Goal: Information Seeking & Learning: Learn about a topic

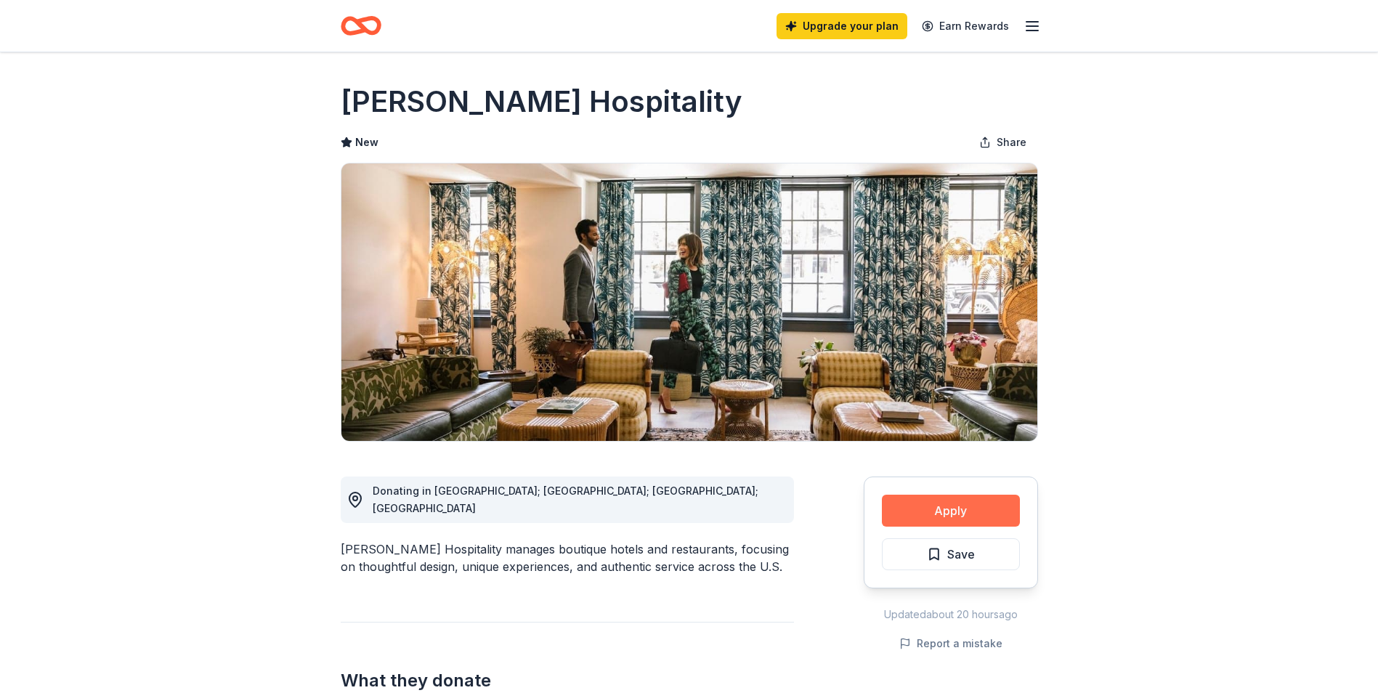
click at [956, 516] on button "Apply" at bounding box center [951, 511] width 138 height 32
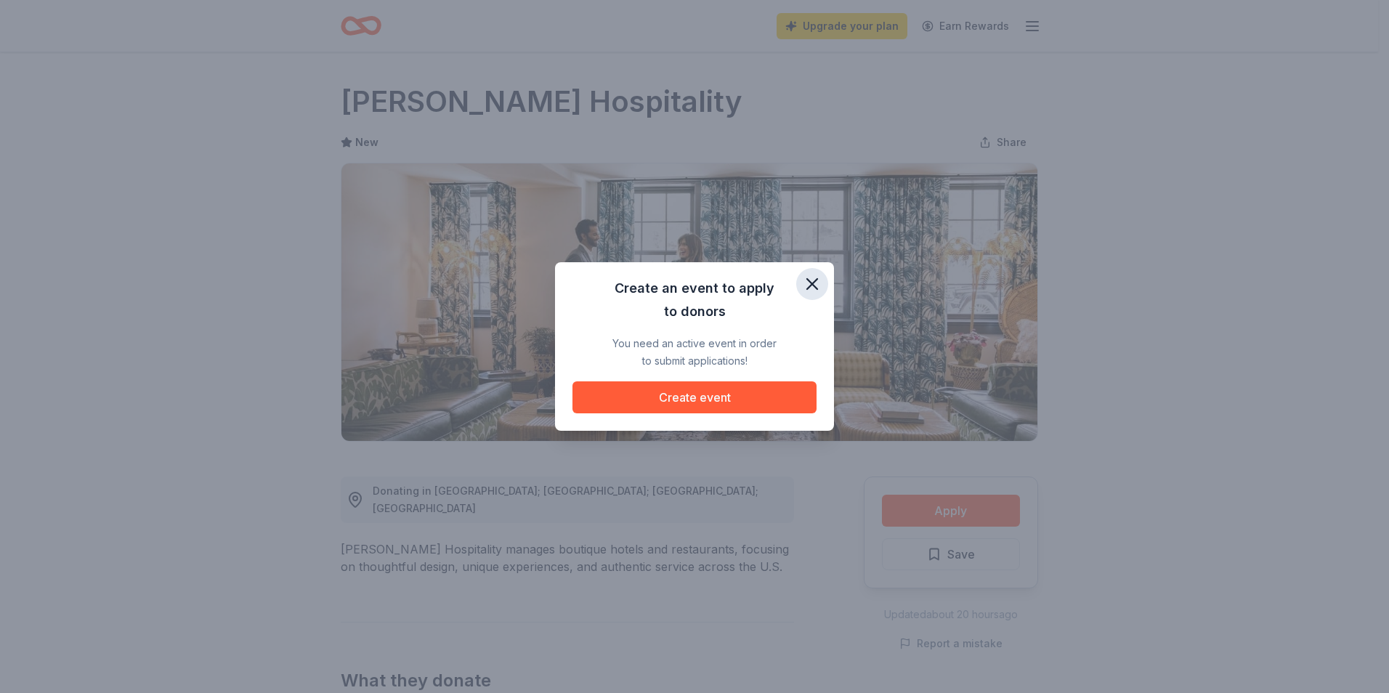
click at [815, 281] on icon "button" at bounding box center [812, 284] width 10 height 10
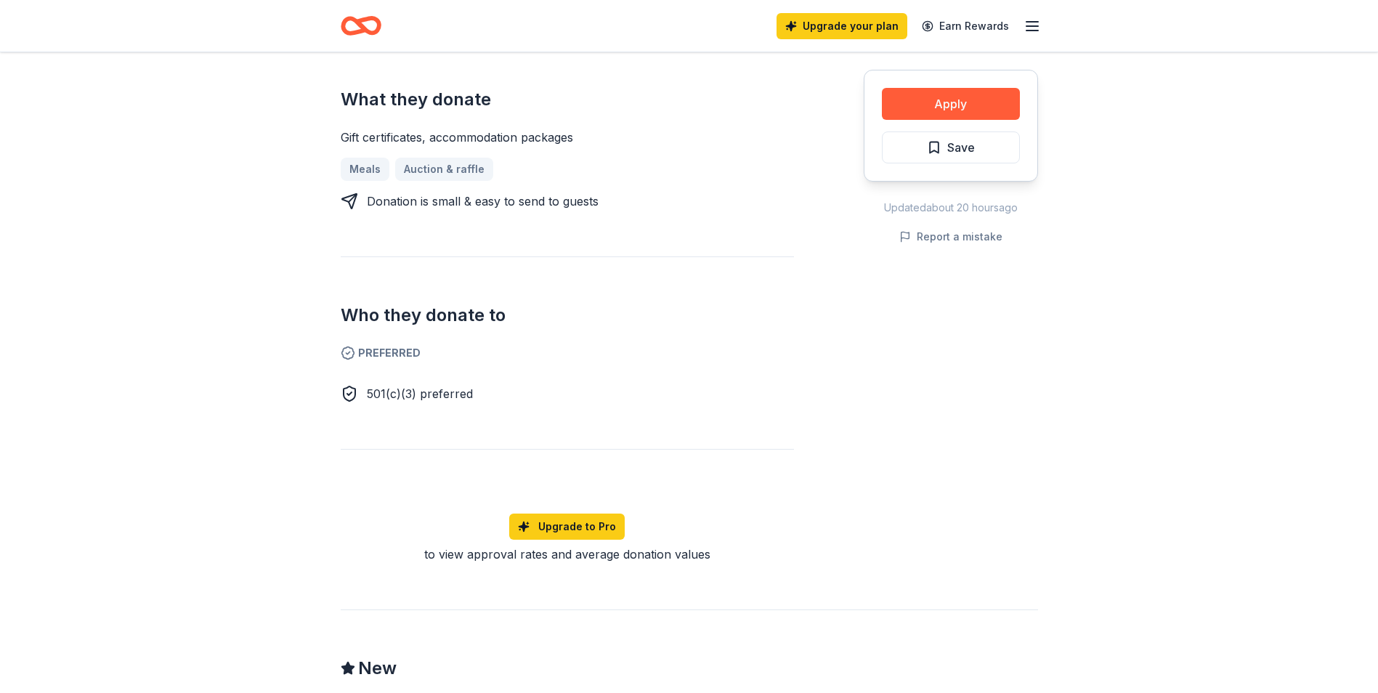
scroll to position [145, 0]
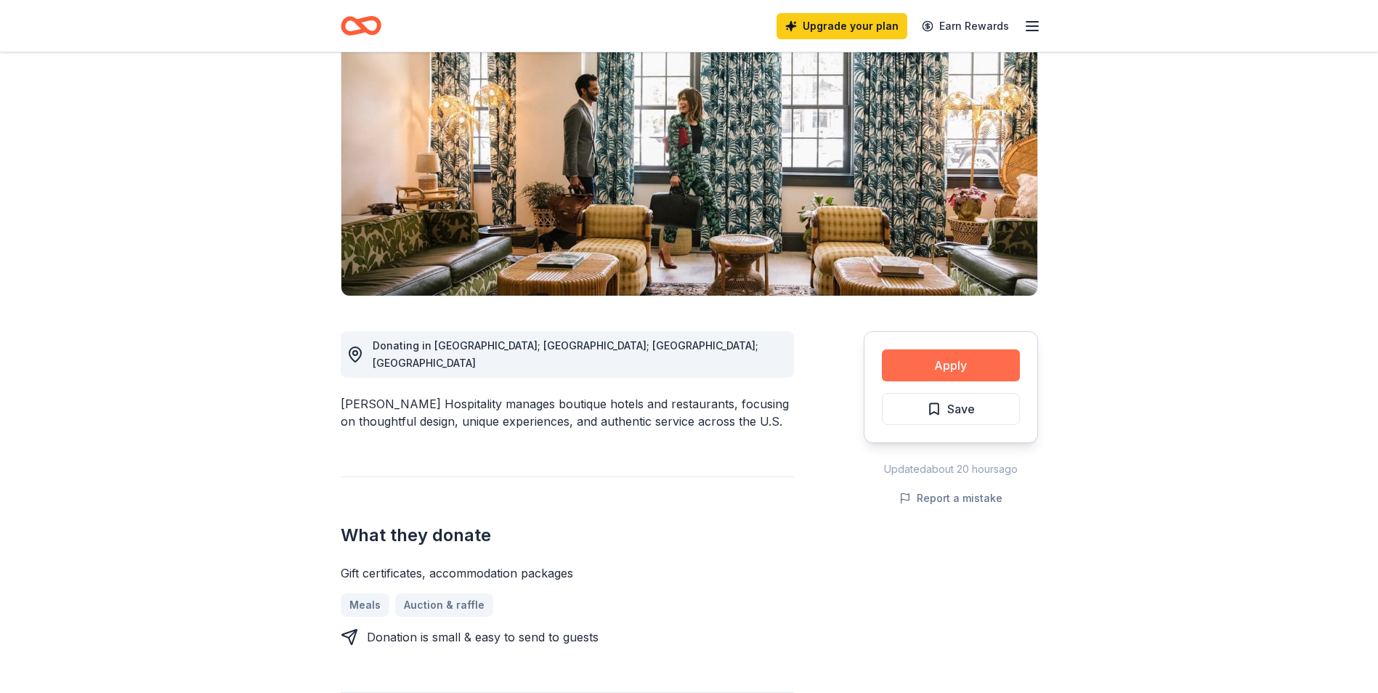
click at [946, 368] on button "Apply" at bounding box center [951, 366] width 138 height 32
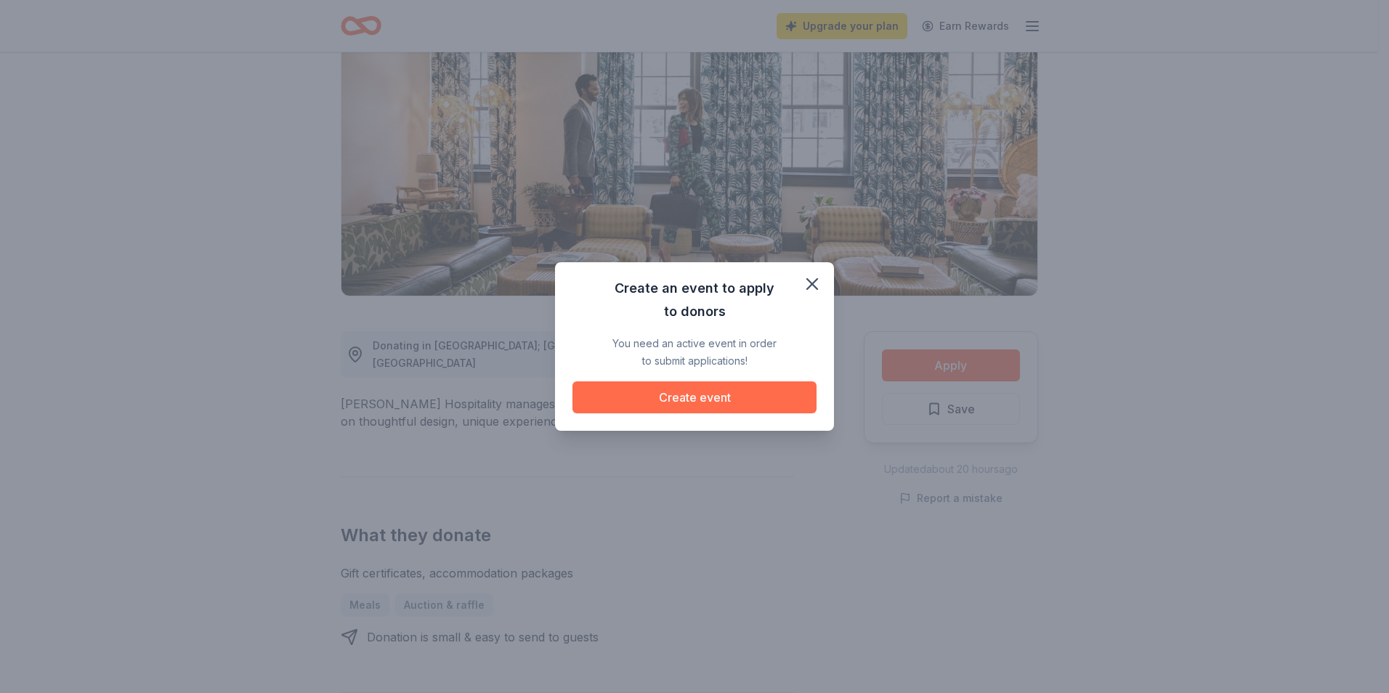
click at [733, 404] on button "Create event" at bounding box center [695, 397] width 244 height 32
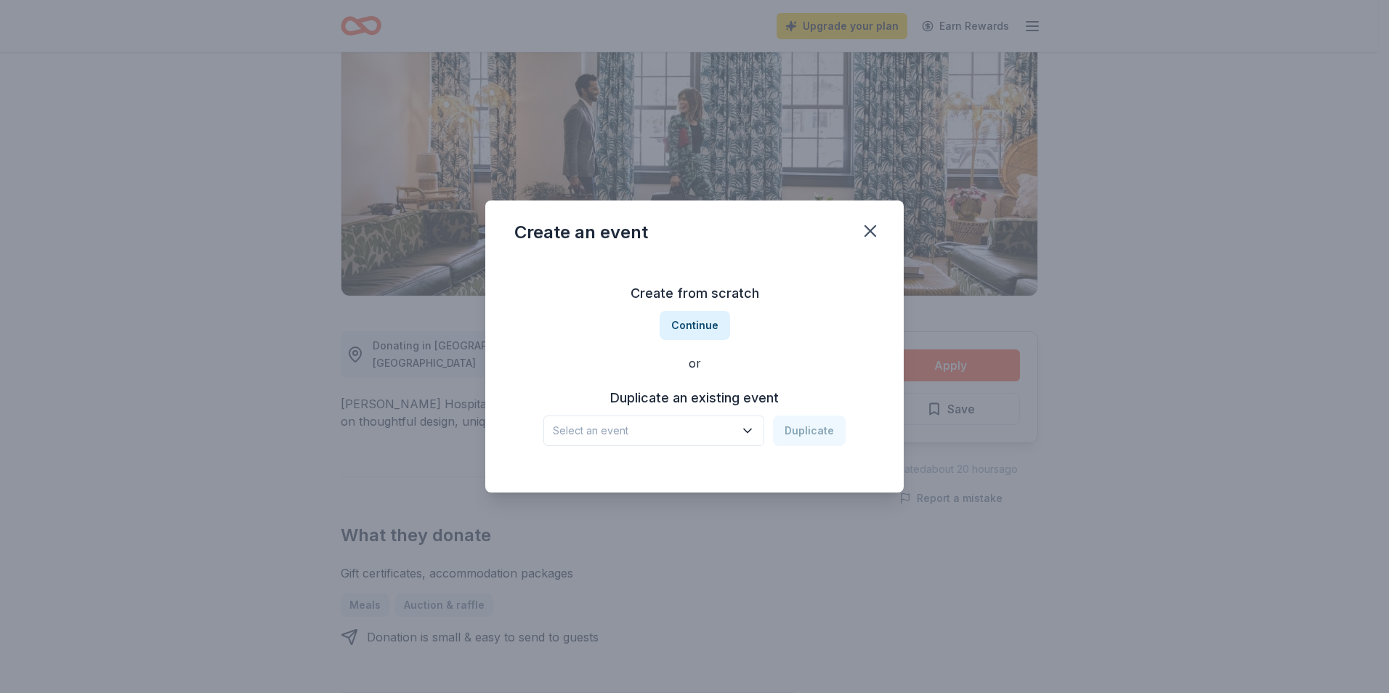
click at [748, 427] on icon "button" at bounding box center [747, 431] width 15 height 15
click at [711, 336] on button "Continue" at bounding box center [695, 325] width 70 height 29
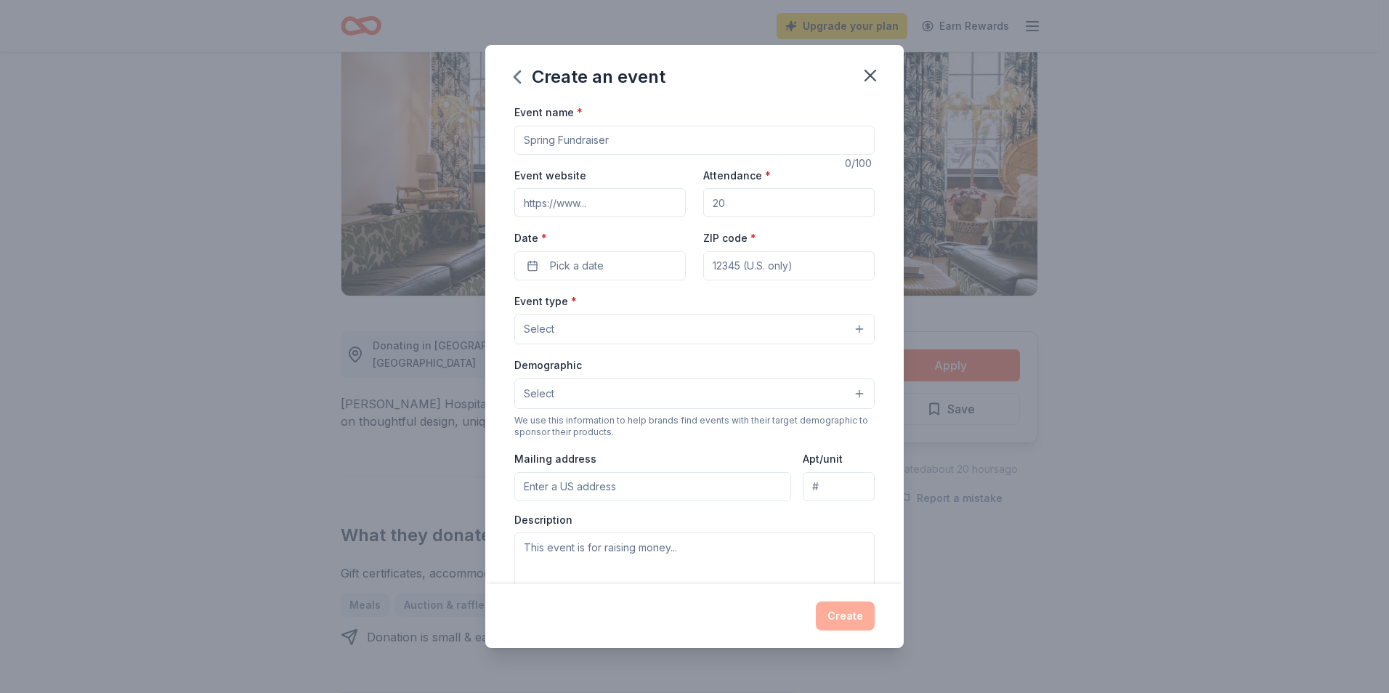
drag, startPoint x: 628, startPoint y: 139, endPoint x: 526, endPoint y: 129, distance: 102.2
click at [526, 129] on input "Event name *" at bounding box center [694, 140] width 360 height 29
drag, startPoint x: 760, startPoint y: 133, endPoint x: 700, endPoint y: 126, distance: 59.9
click at [700, 126] on input "gas gift cards for families to help travel costs" at bounding box center [694, 140] width 360 height 29
type input "g"
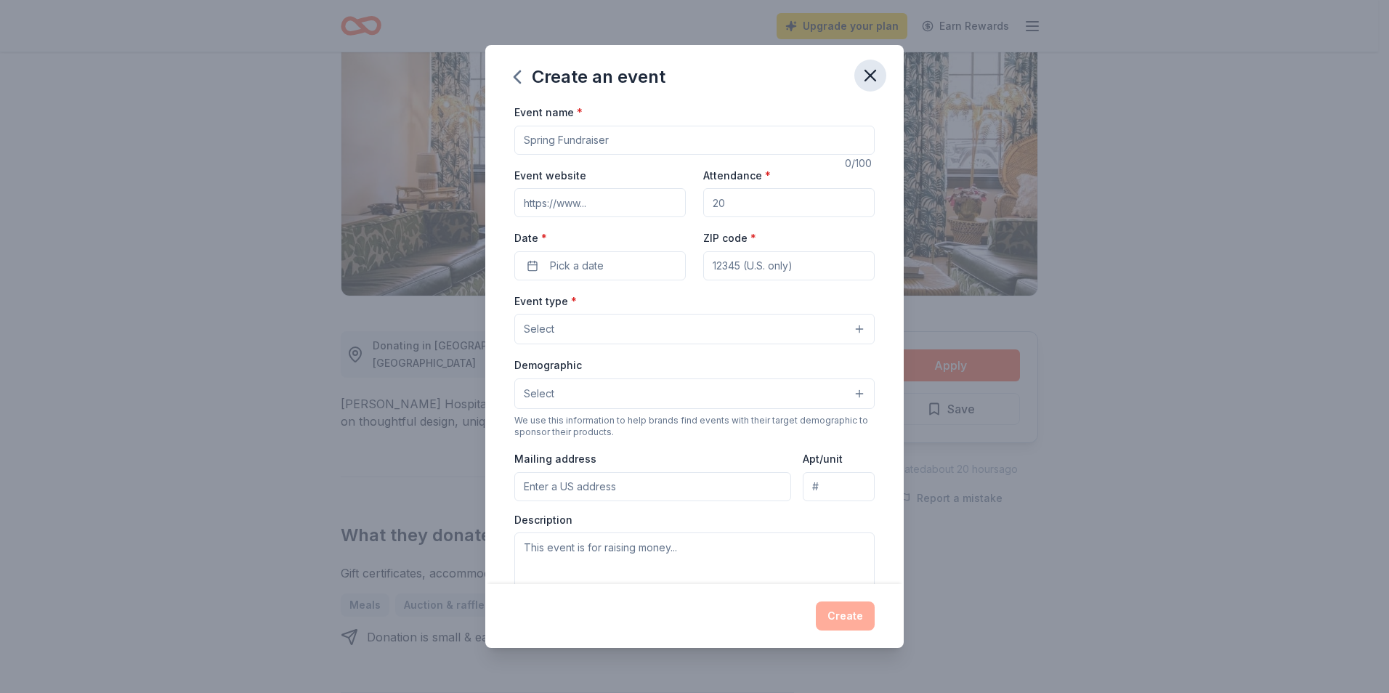
click at [876, 77] on icon "button" at bounding box center [870, 75] width 20 height 20
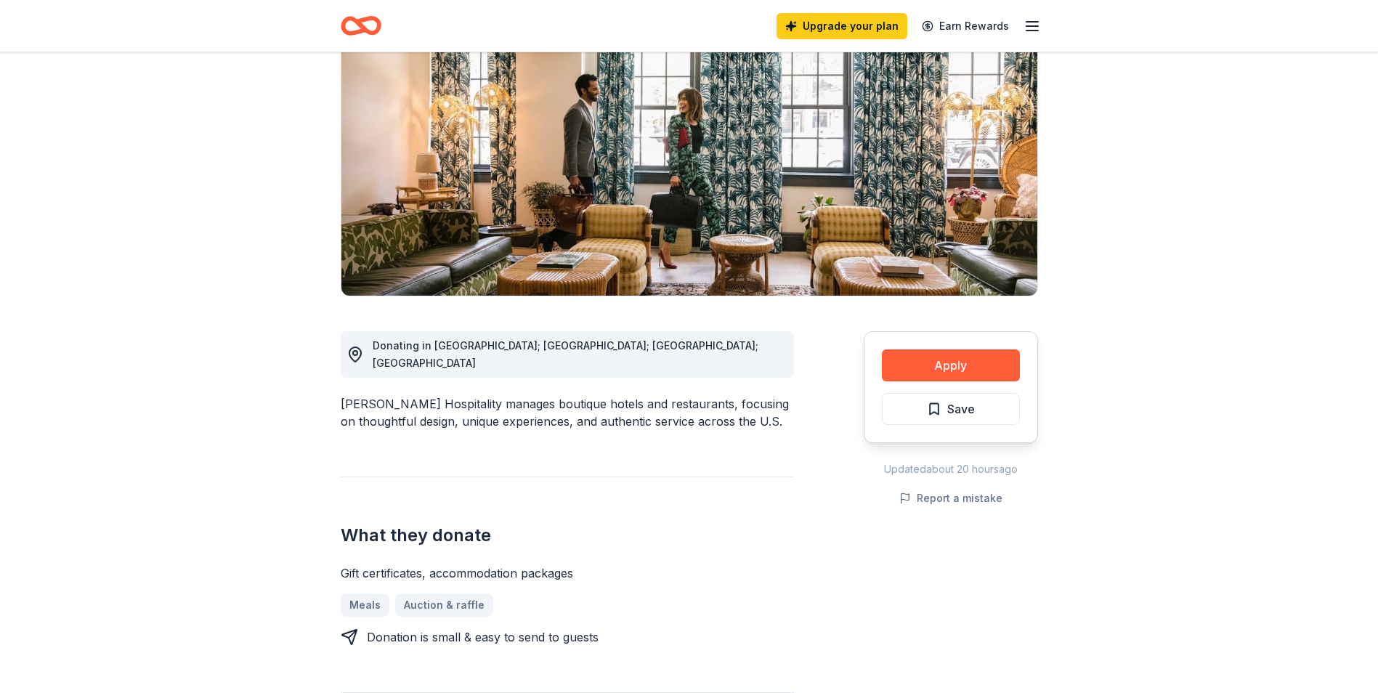
click at [358, 28] on icon "Home" at bounding box center [361, 26] width 41 height 34
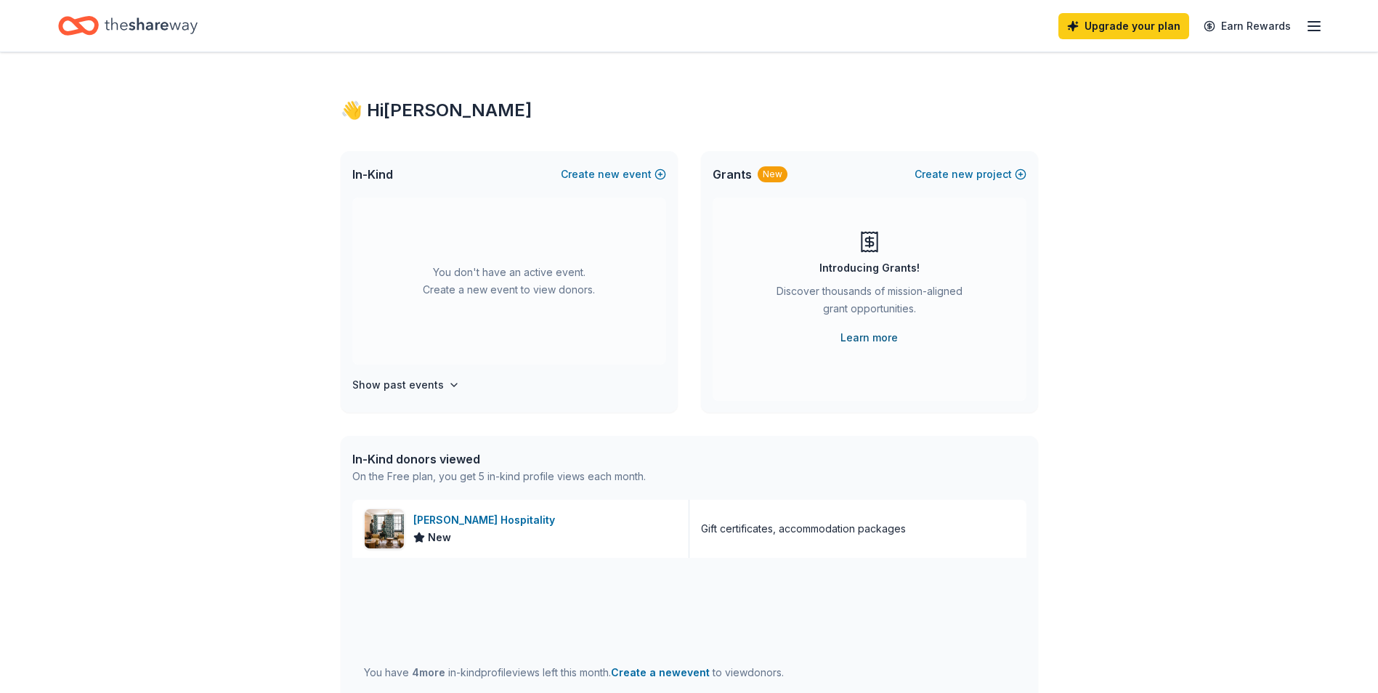
click at [886, 334] on link "Learn more" at bounding box center [869, 337] width 57 height 17
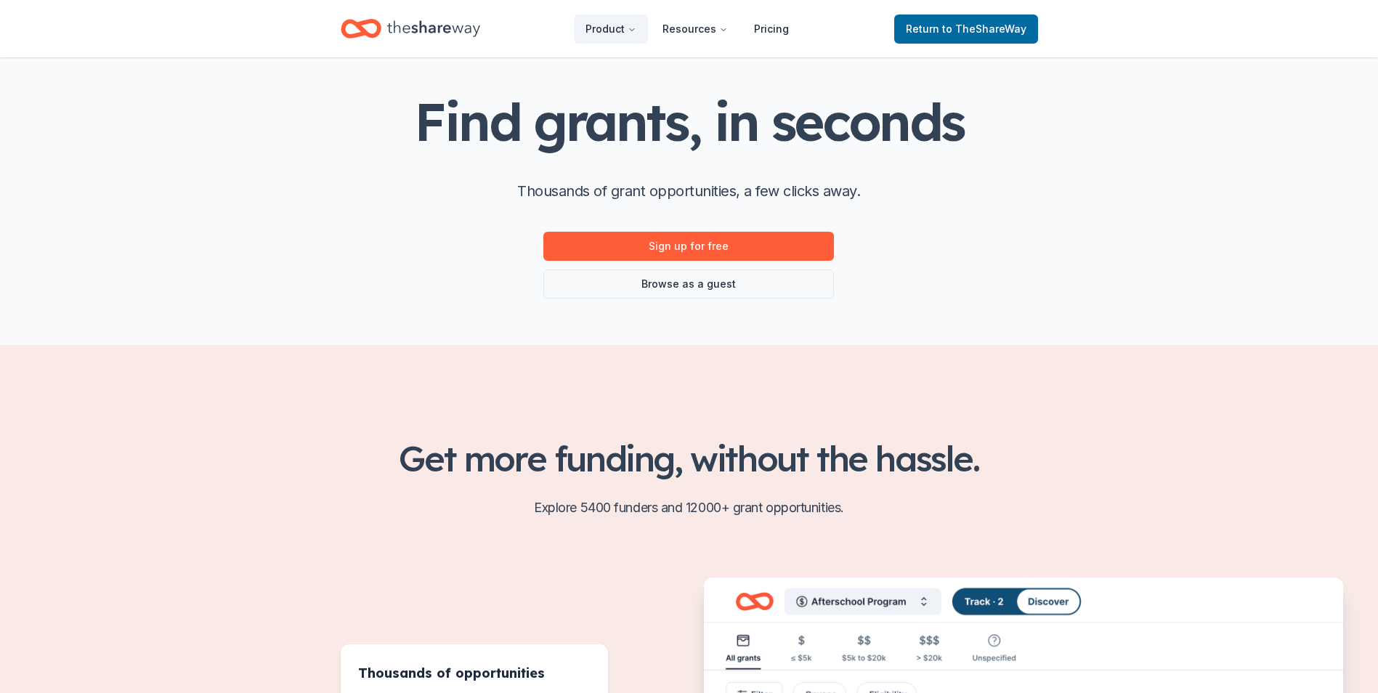
scroll to position [145, 0]
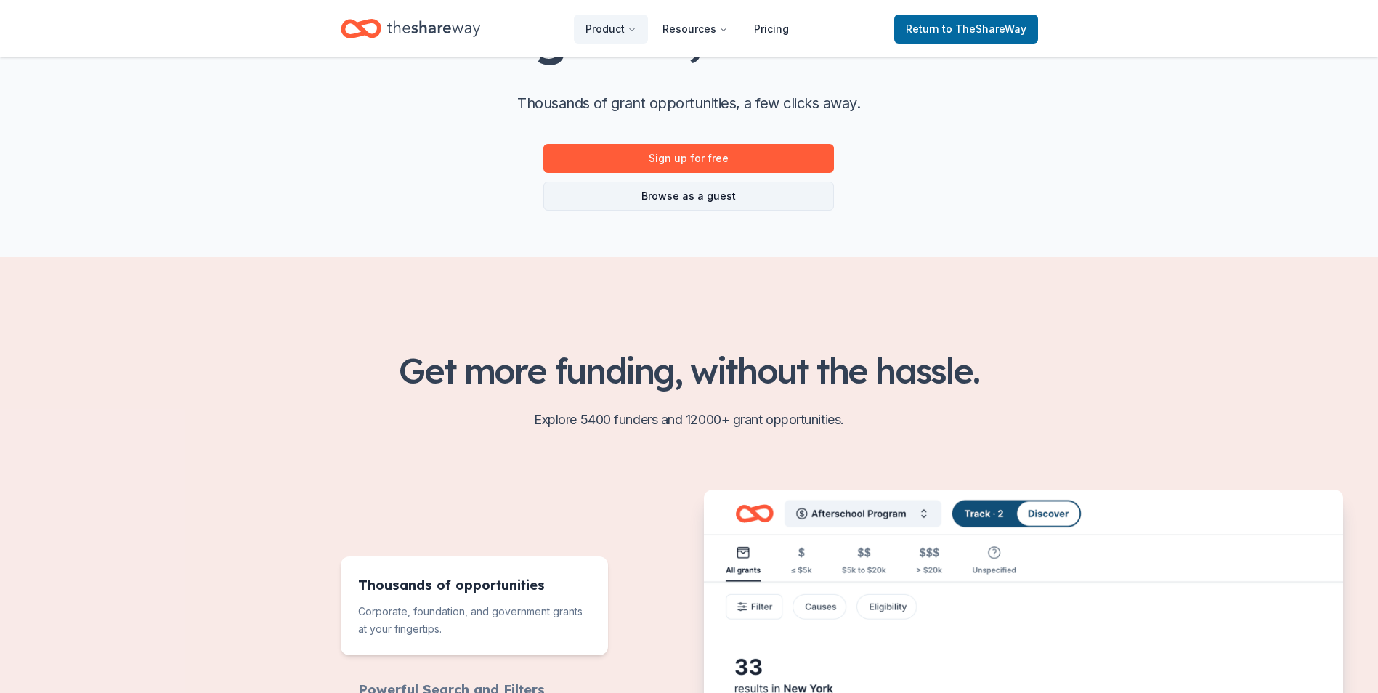
click at [743, 203] on link "Browse as a guest" at bounding box center [689, 196] width 291 height 29
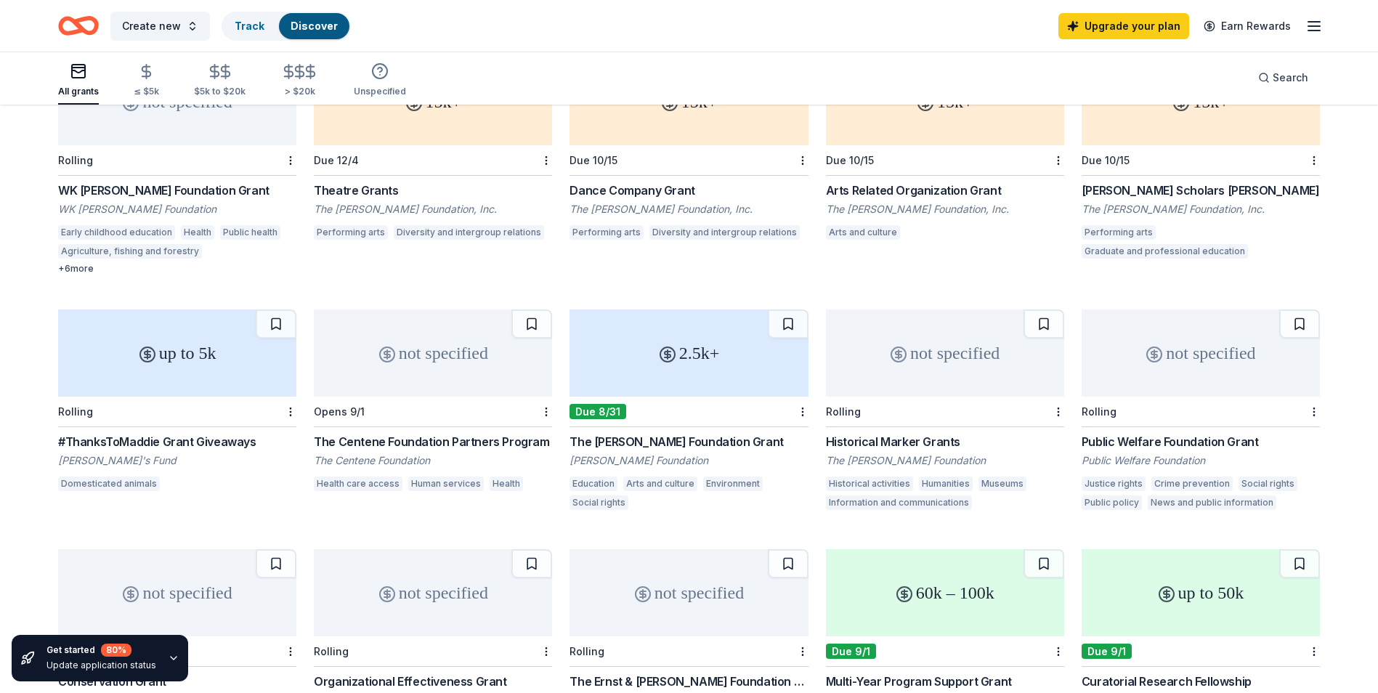
scroll to position [145, 0]
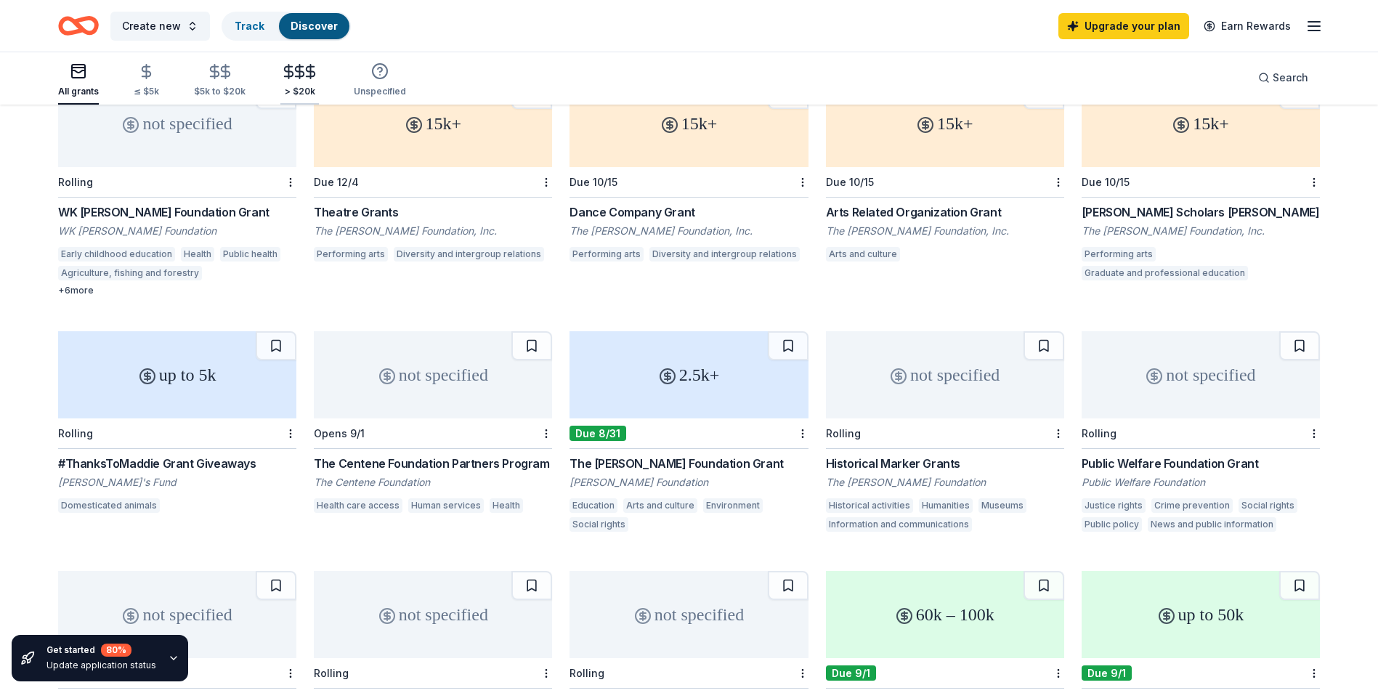
click at [295, 88] on div "> $20k" at bounding box center [299, 92] width 39 height 12
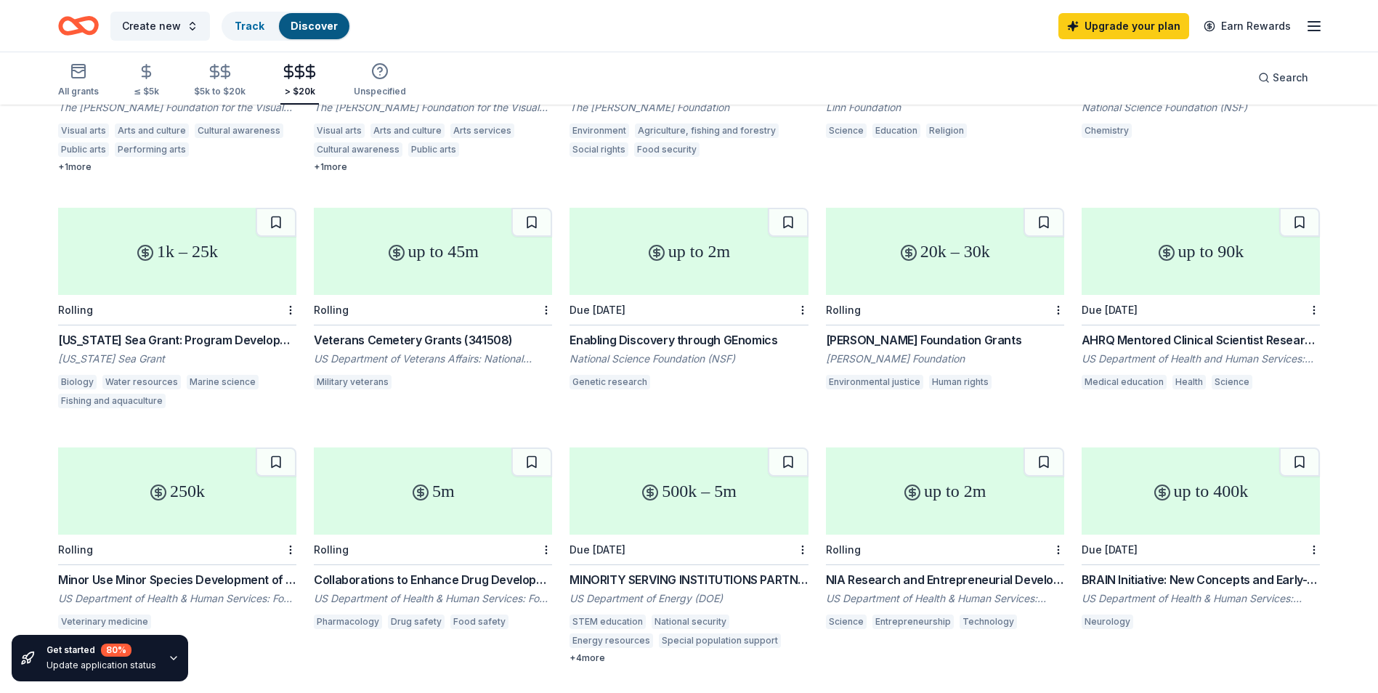
scroll to position [363, 0]
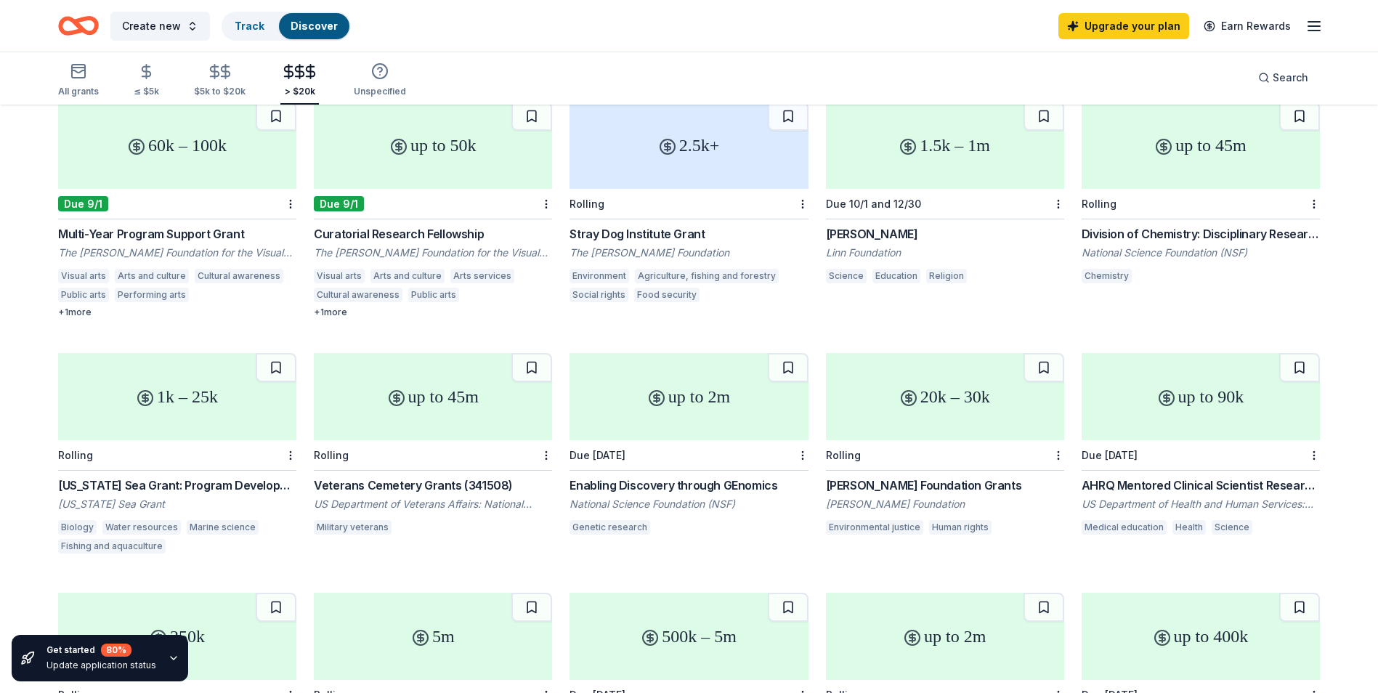
click at [735, 490] on div "Enabling Discovery through GEnomics" at bounding box center [689, 485] width 238 height 17
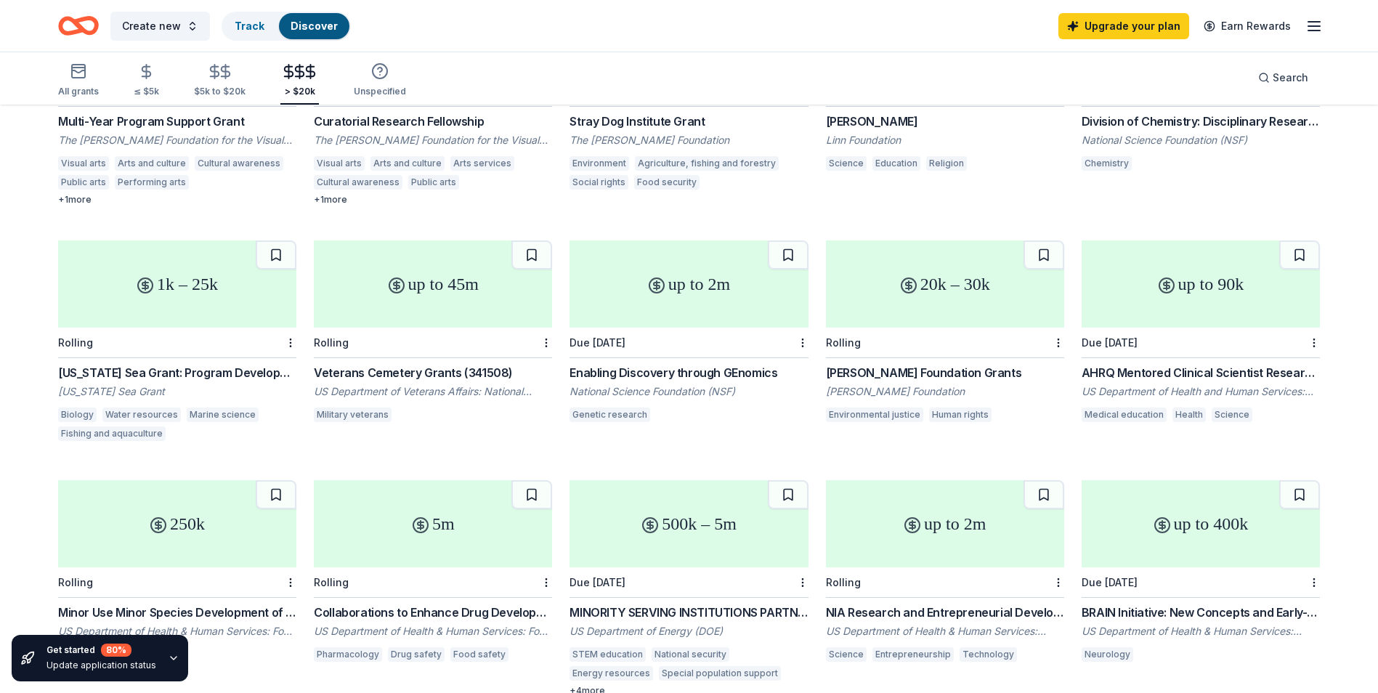
scroll to position [509, 0]
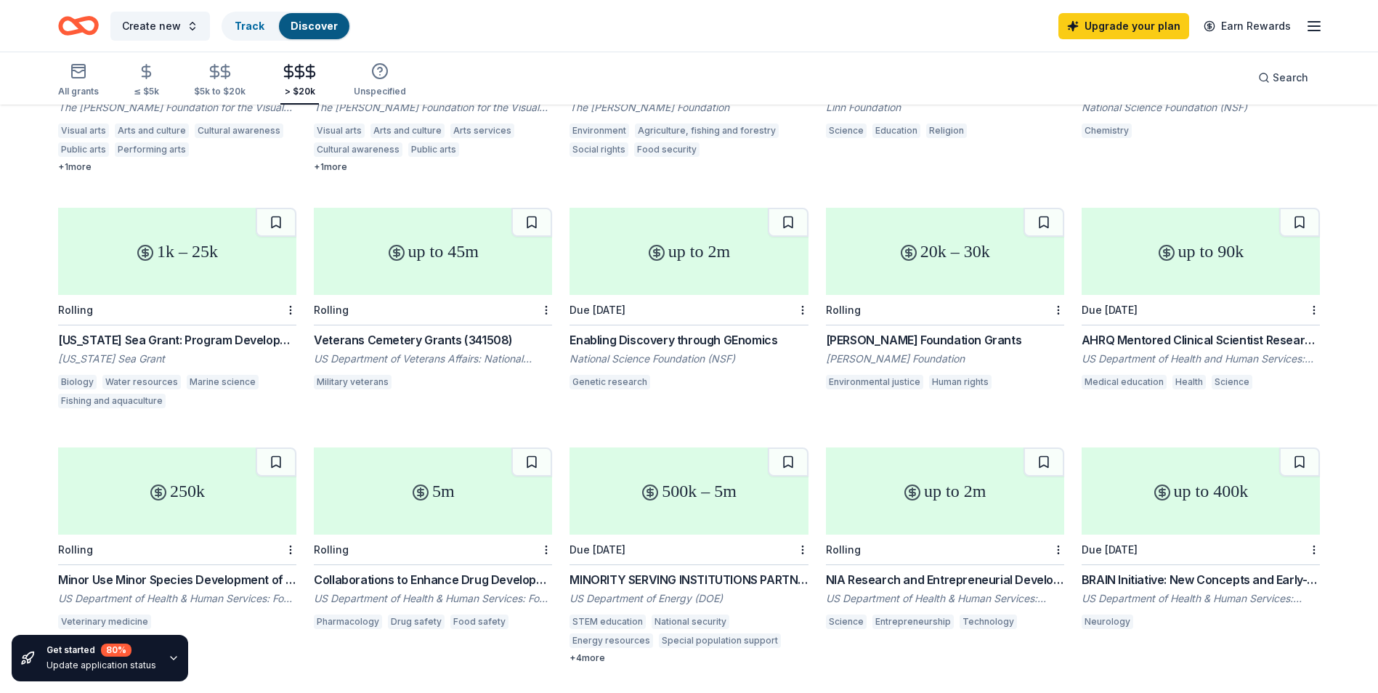
click at [429, 344] on div "Veterans Cemetery Grants (341508)" at bounding box center [433, 339] width 238 height 17
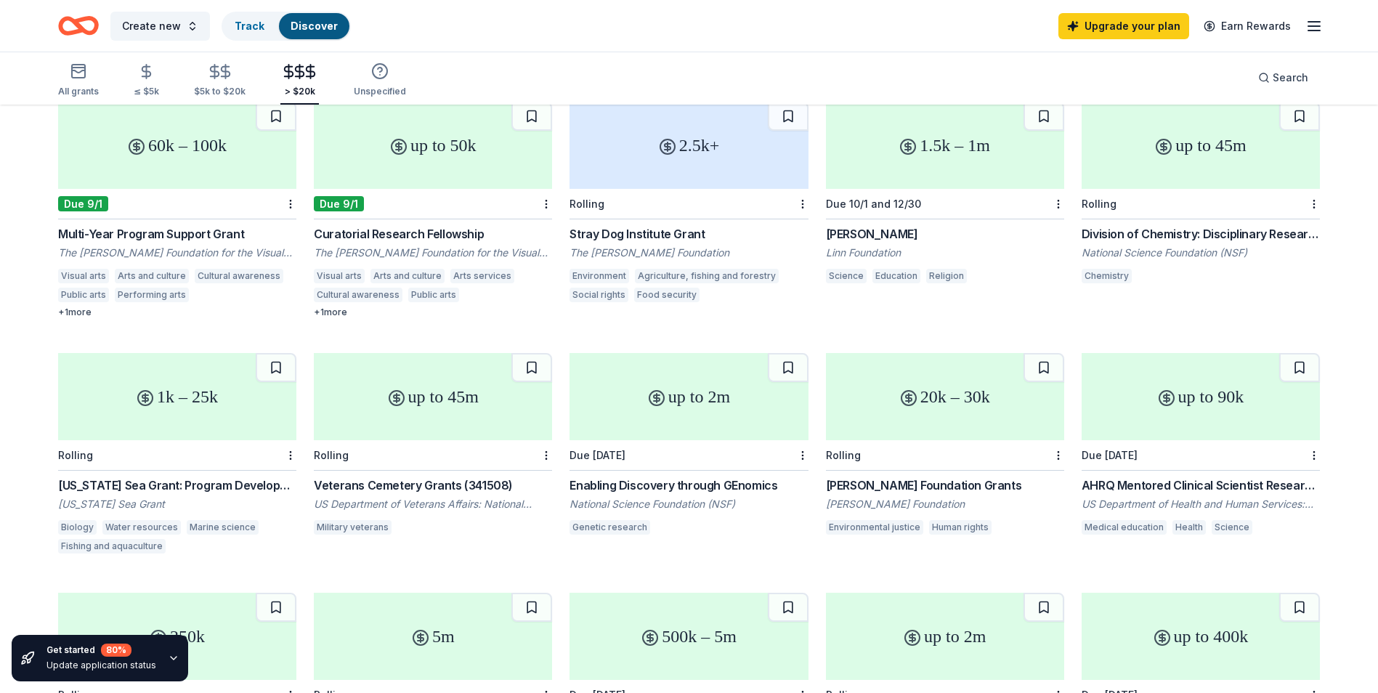
scroll to position [0, 0]
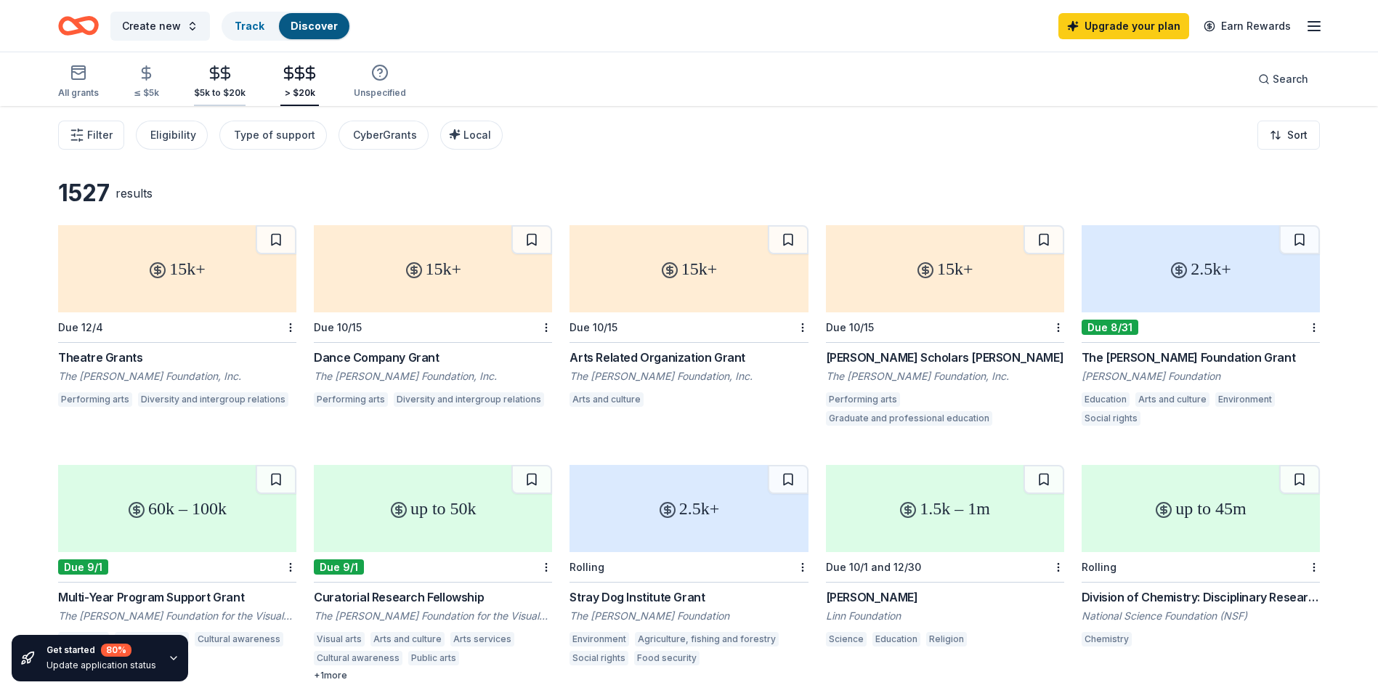
click at [229, 89] on div "$5k to $20k" at bounding box center [220, 93] width 52 height 12
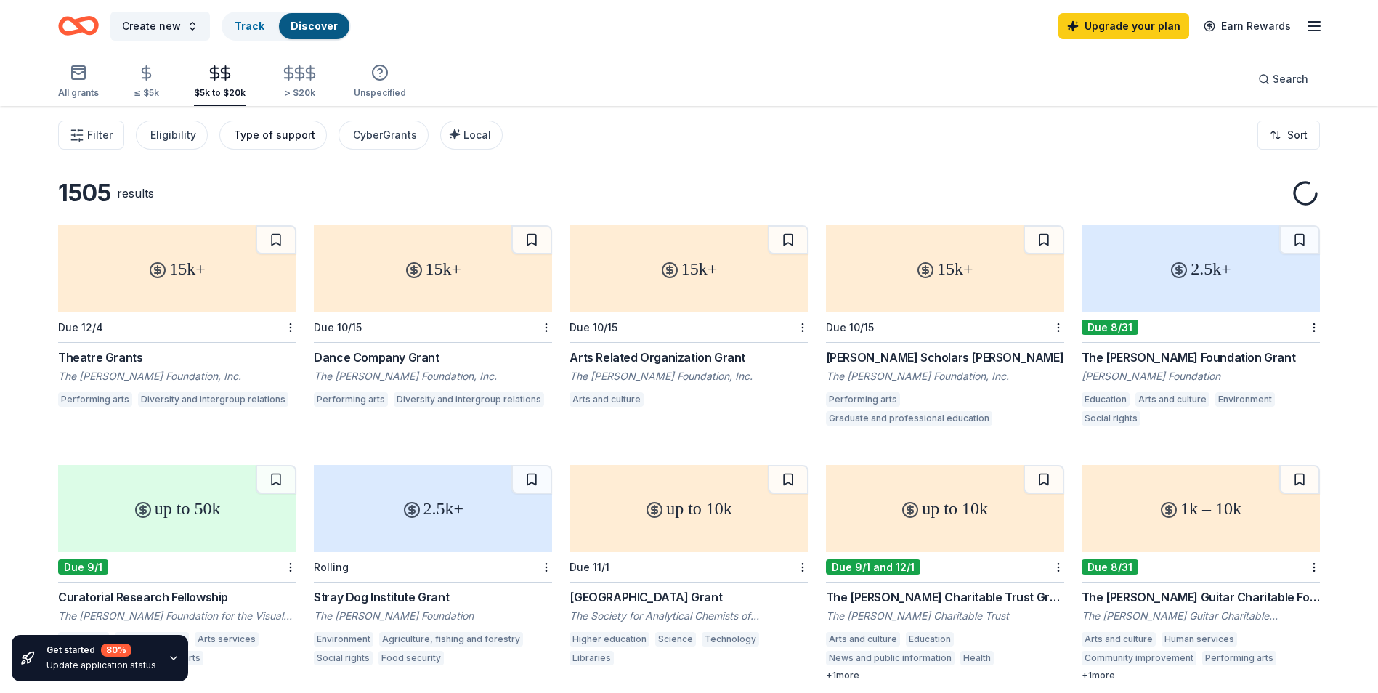
click at [257, 134] on div "Type of support" at bounding box center [274, 134] width 81 height 17
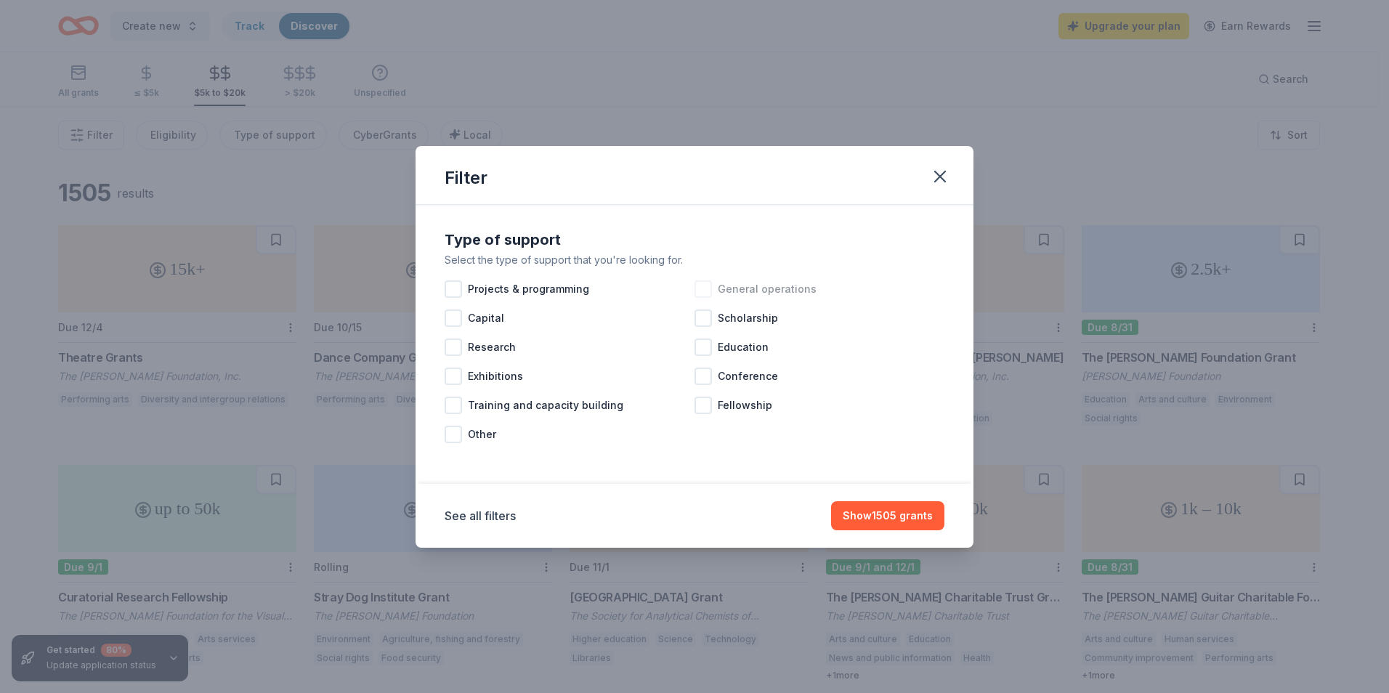
click at [706, 291] on div at bounding box center [703, 288] width 17 height 17
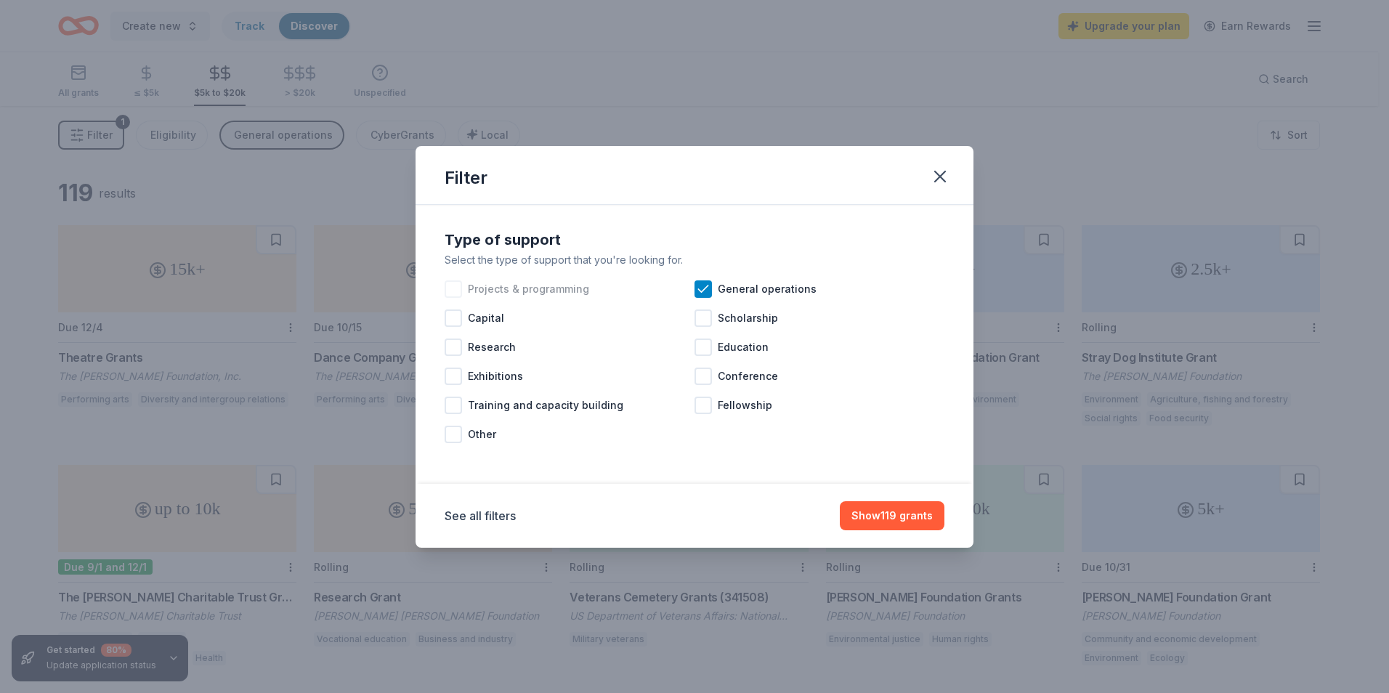
click at [456, 289] on div at bounding box center [453, 288] width 17 height 17
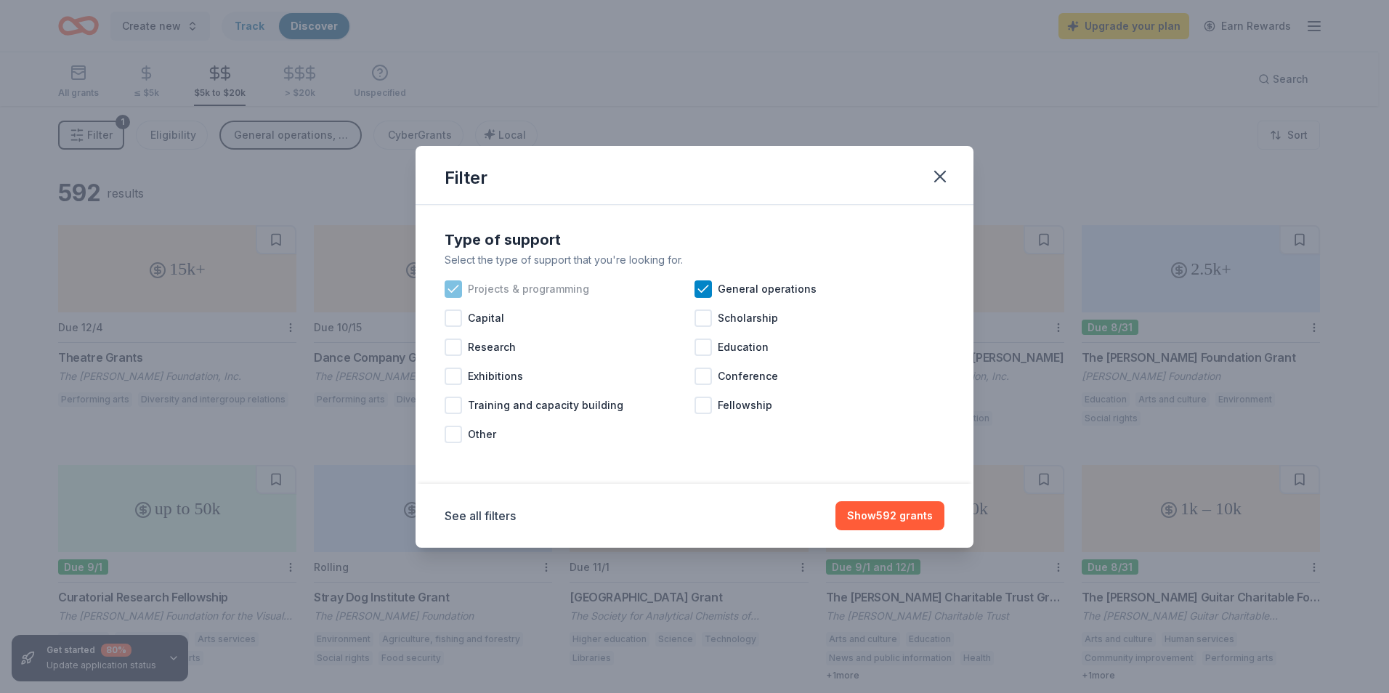
click at [452, 289] on icon at bounding box center [453, 289] width 15 height 15
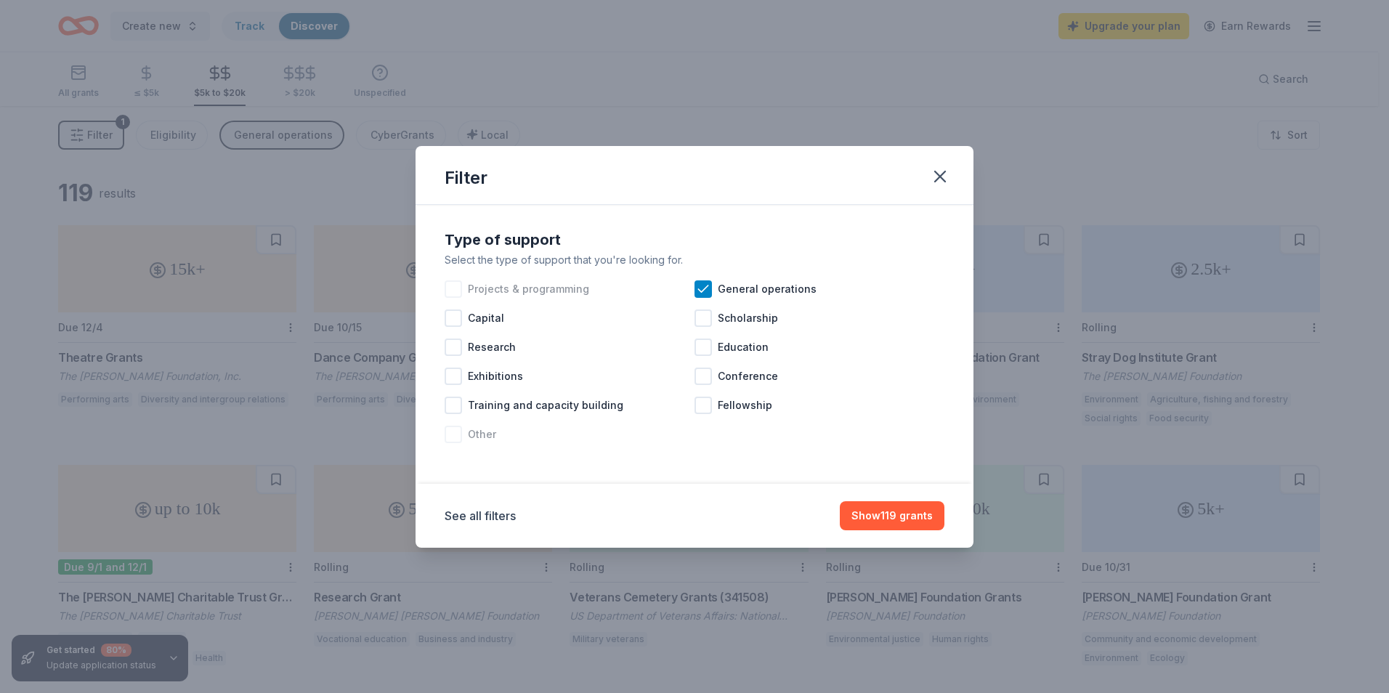
click at [455, 438] on div at bounding box center [453, 434] width 17 height 17
click at [702, 288] on icon at bounding box center [703, 289] width 15 height 15
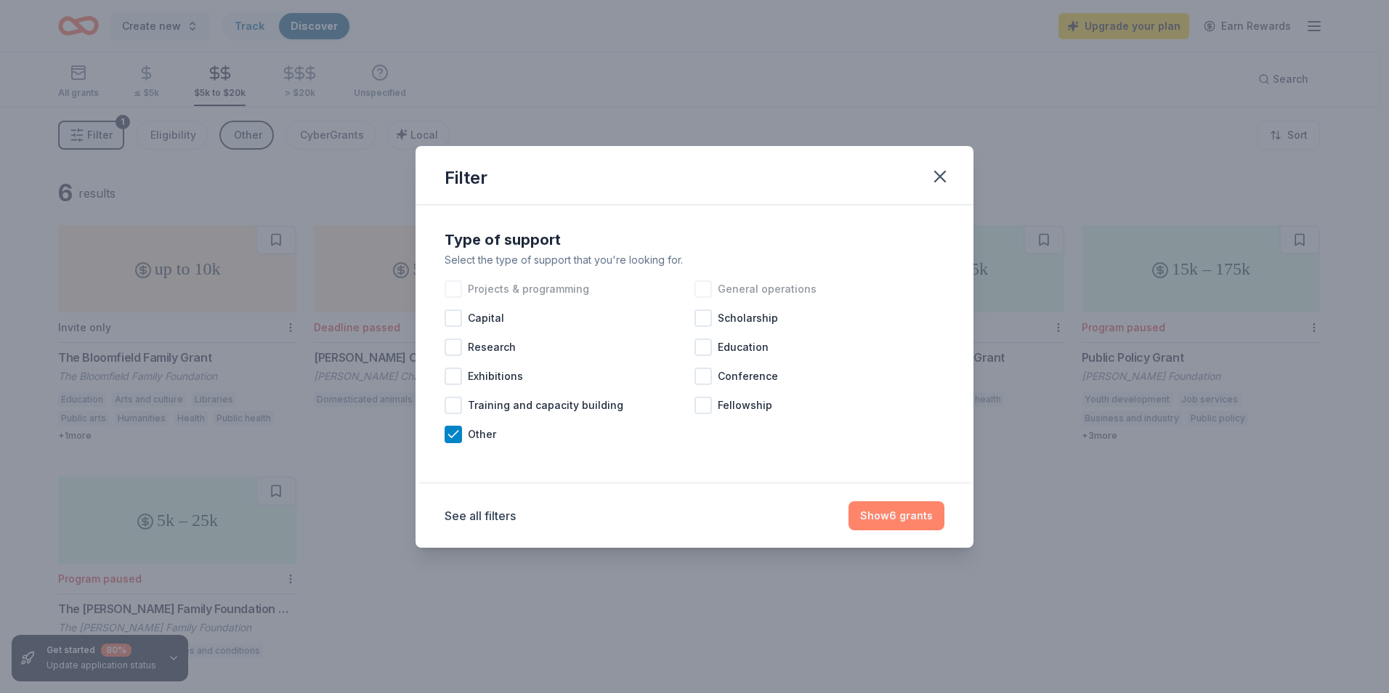
click at [897, 521] on button "Show 6 grants" at bounding box center [897, 515] width 96 height 29
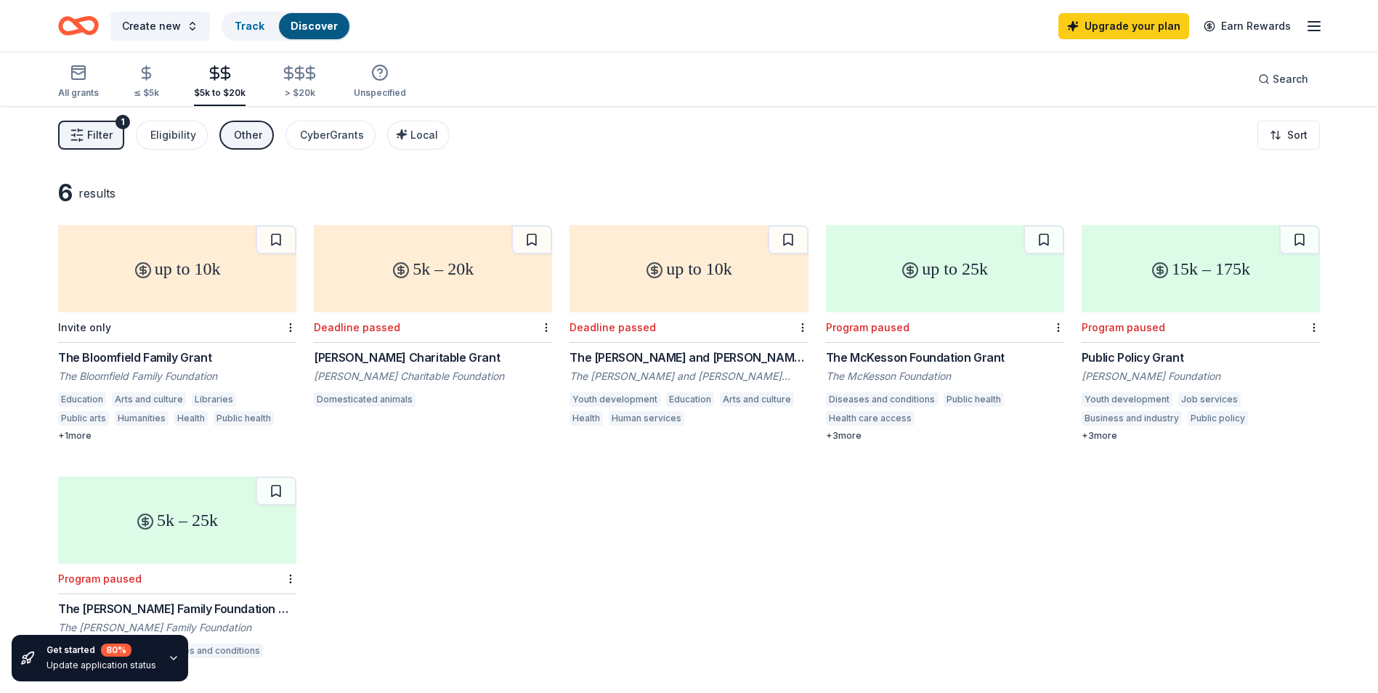
click at [959, 361] on div "The McKesson Foundation Grant" at bounding box center [945, 357] width 238 height 17
click at [233, 323] on div "Invite only" at bounding box center [177, 327] width 238 height 31
click at [296, 92] on div "> $20k" at bounding box center [299, 93] width 39 height 12
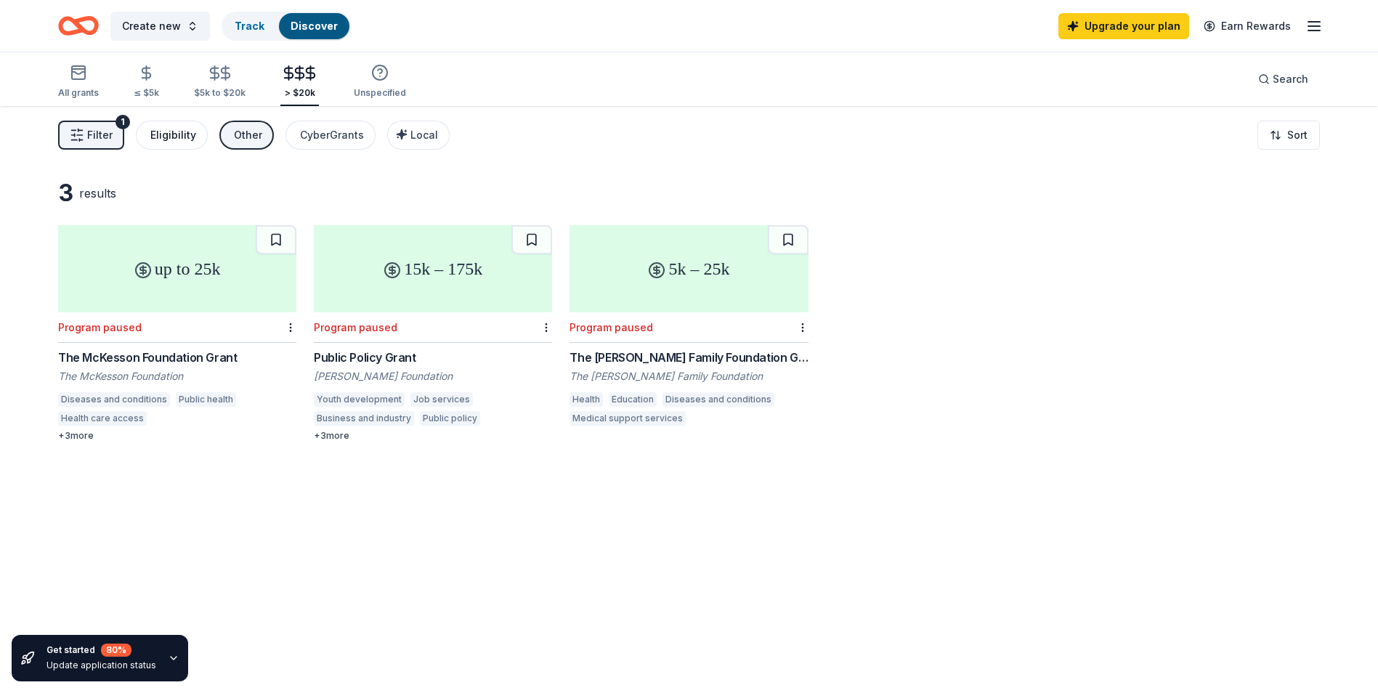
click at [167, 137] on div "Eligibility" at bounding box center [173, 134] width 46 height 17
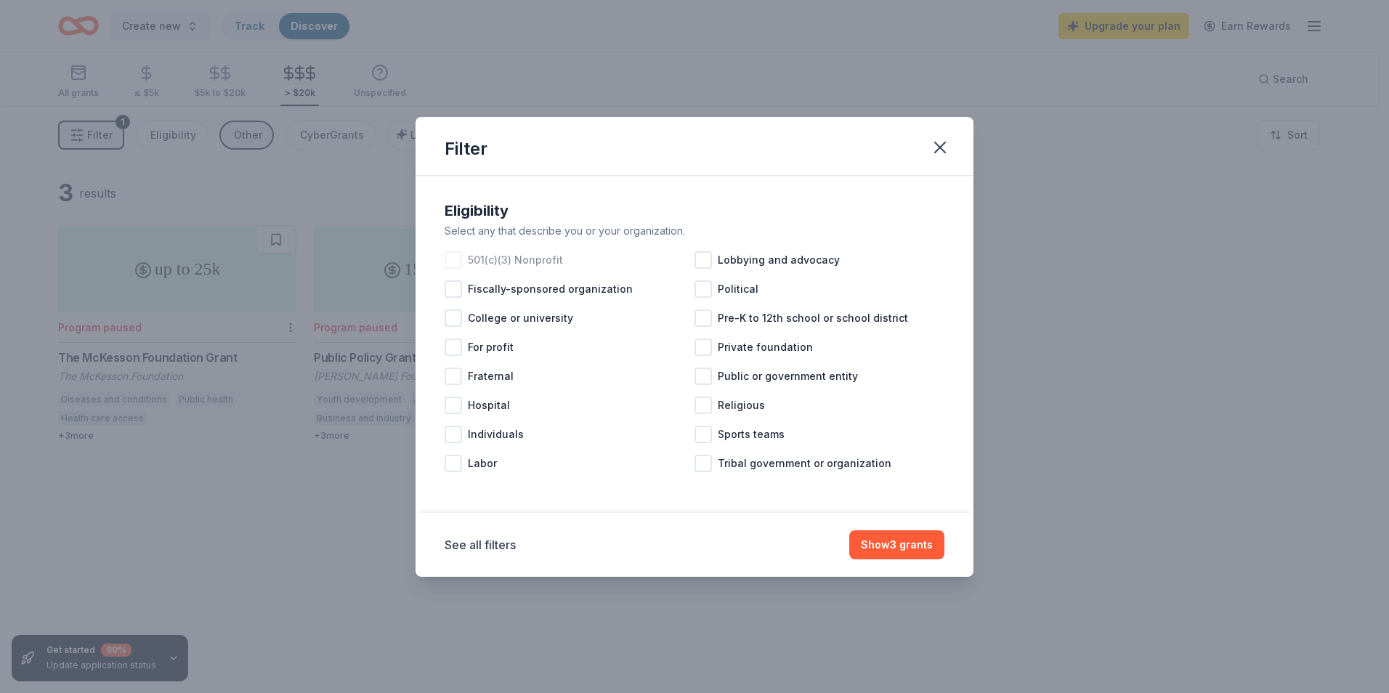
click at [460, 257] on div at bounding box center [453, 259] width 17 height 17
click at [926, 552] on button "Show 3 grants" at bounding box center [896, 544] width 95 height 29
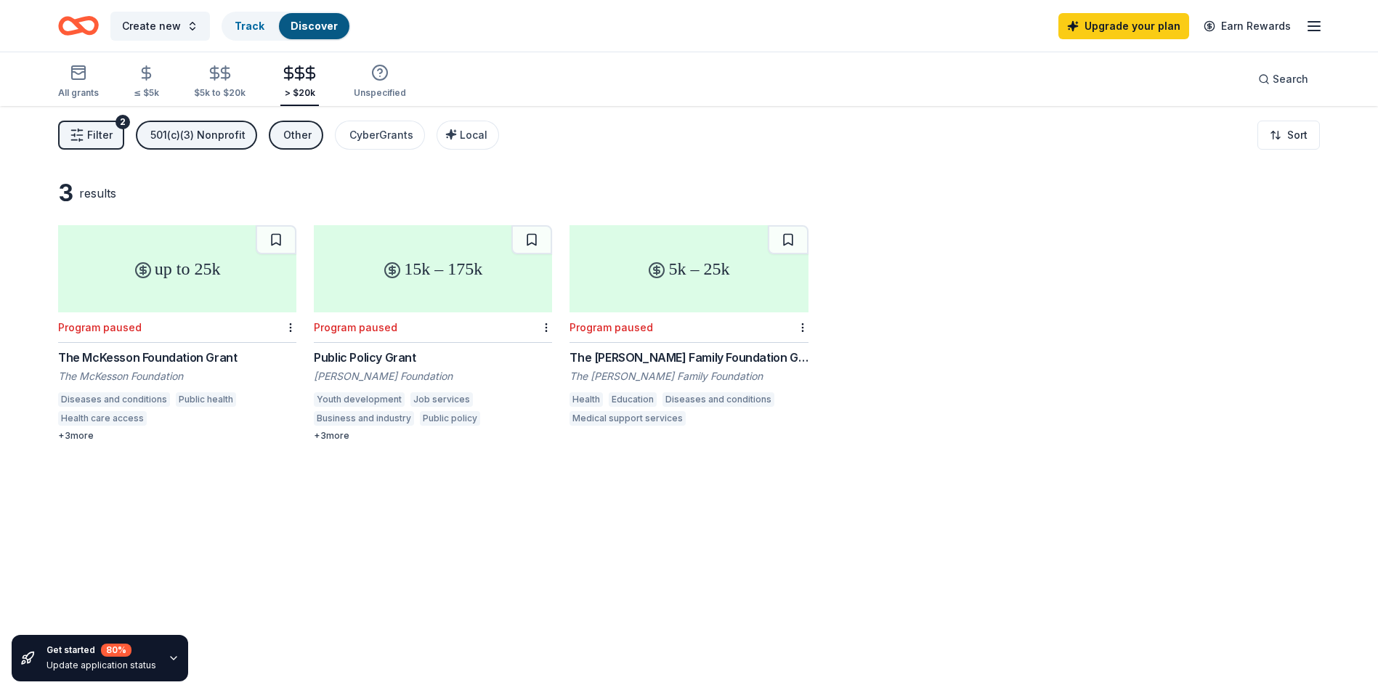
click at [288, 138] on div "Other" at bounding box center [297, 134] width 28 height 17
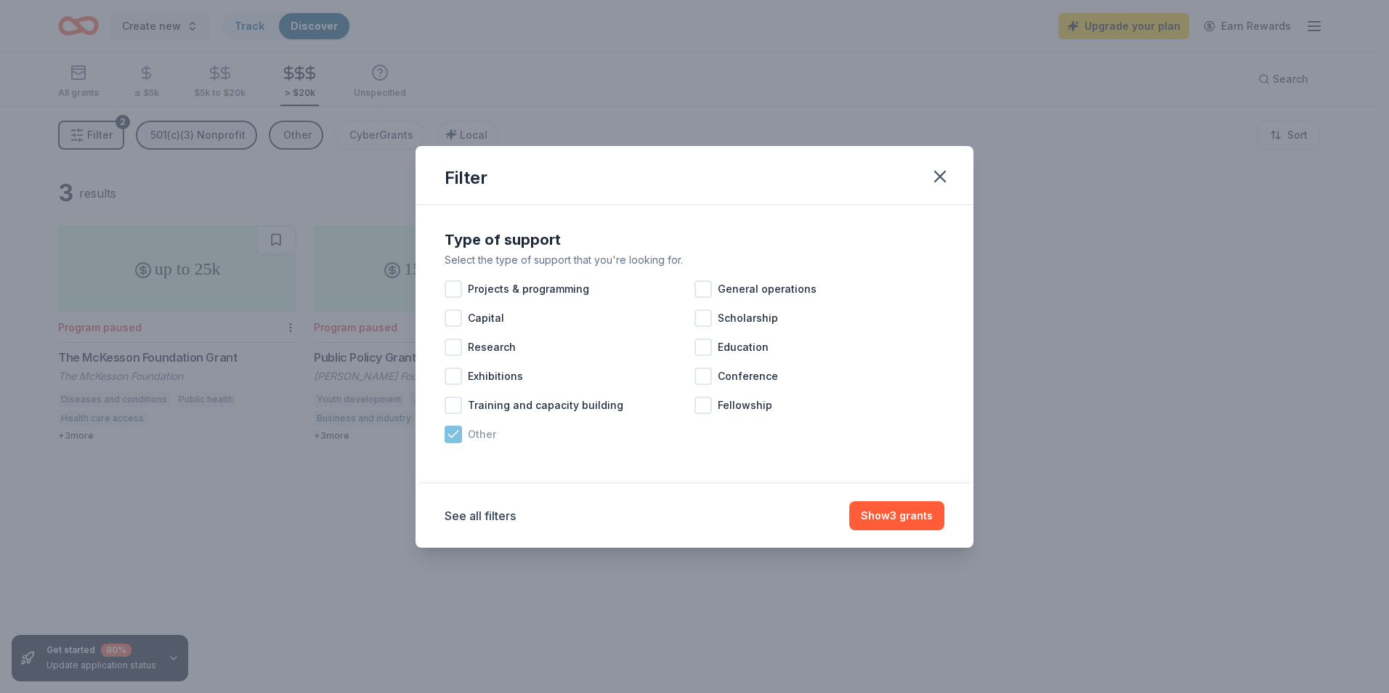
click at [457, 435] on icon at bounding box center [453, 434] width 15 height 15
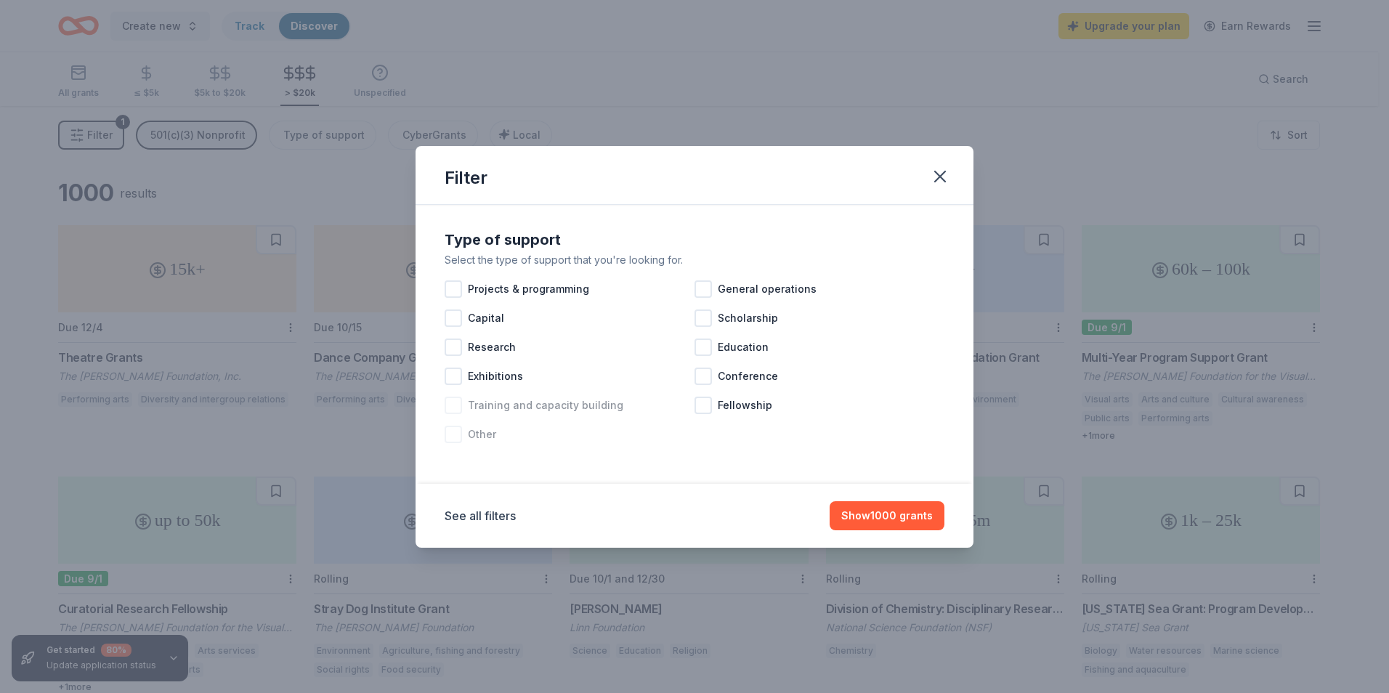
click at [496, 404] on span "Training and capacity building" at bounding box center [546, 405] width 156 height 17
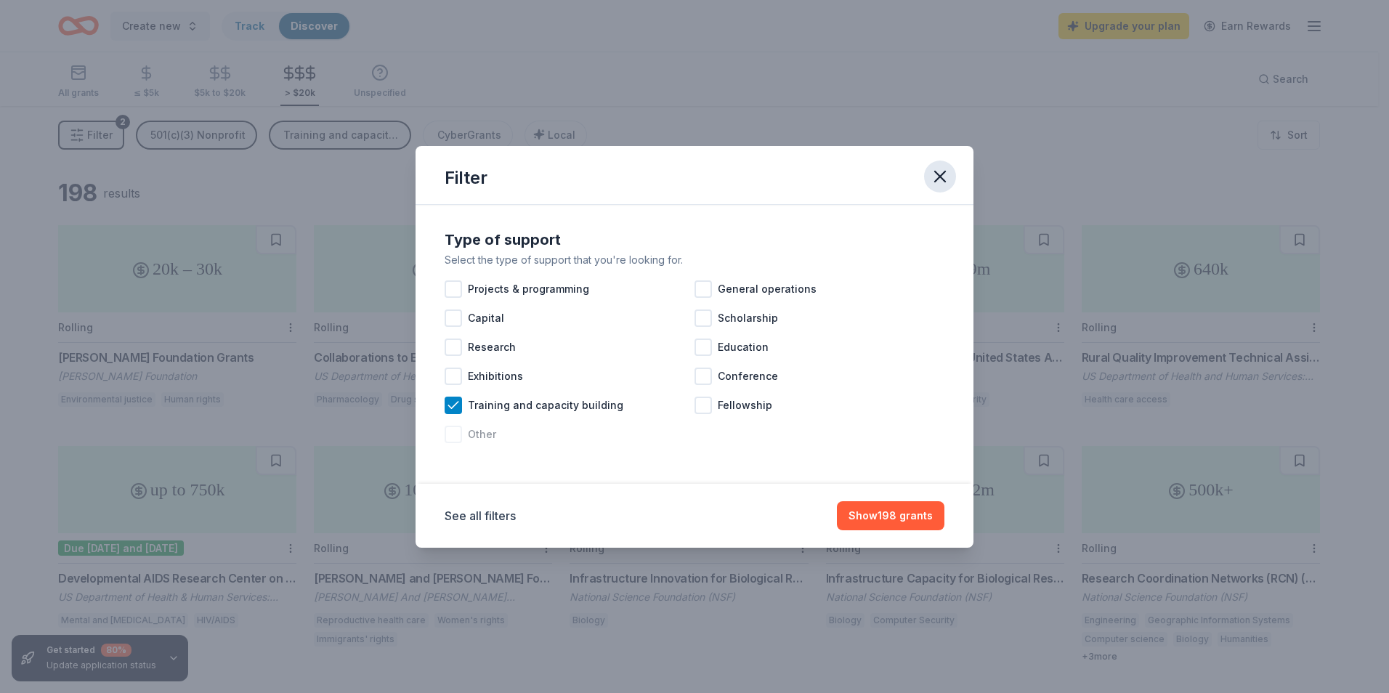
click at [940, 170] on icon "button" at bounding box center [940, 176] width 20 height 20
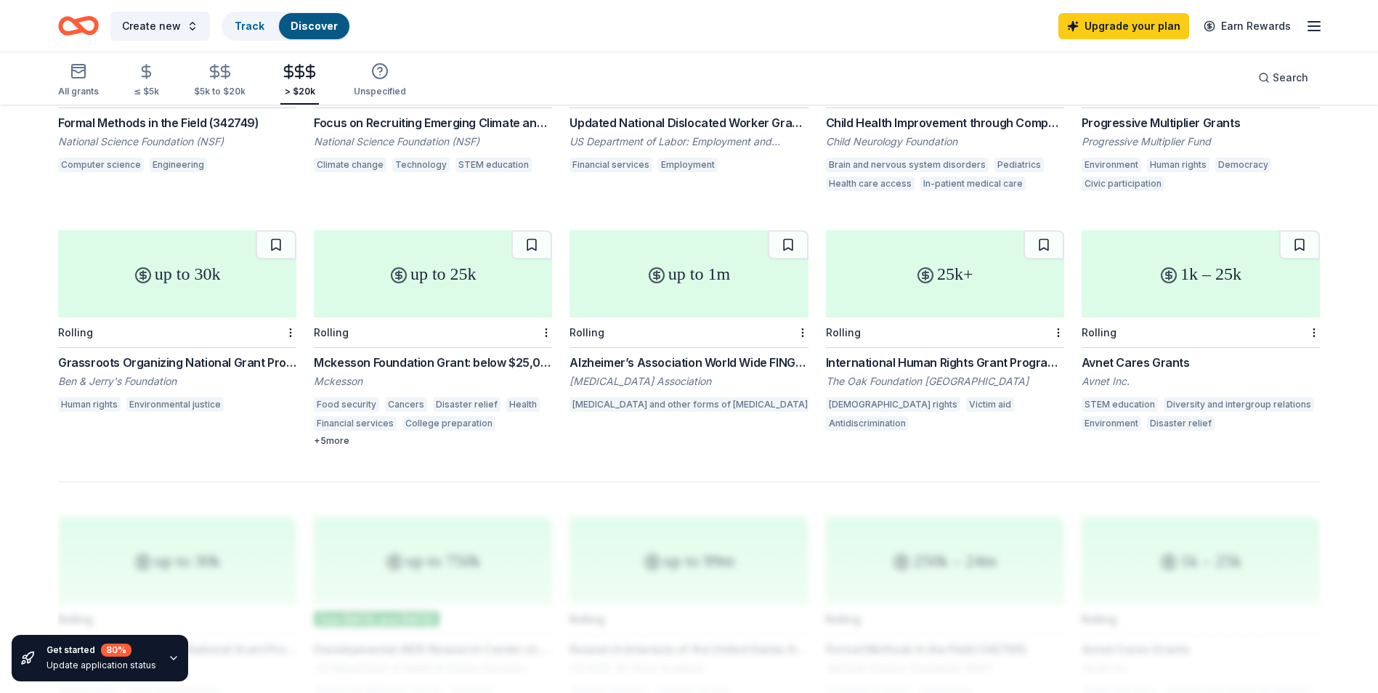
scroll to position [727, 0]
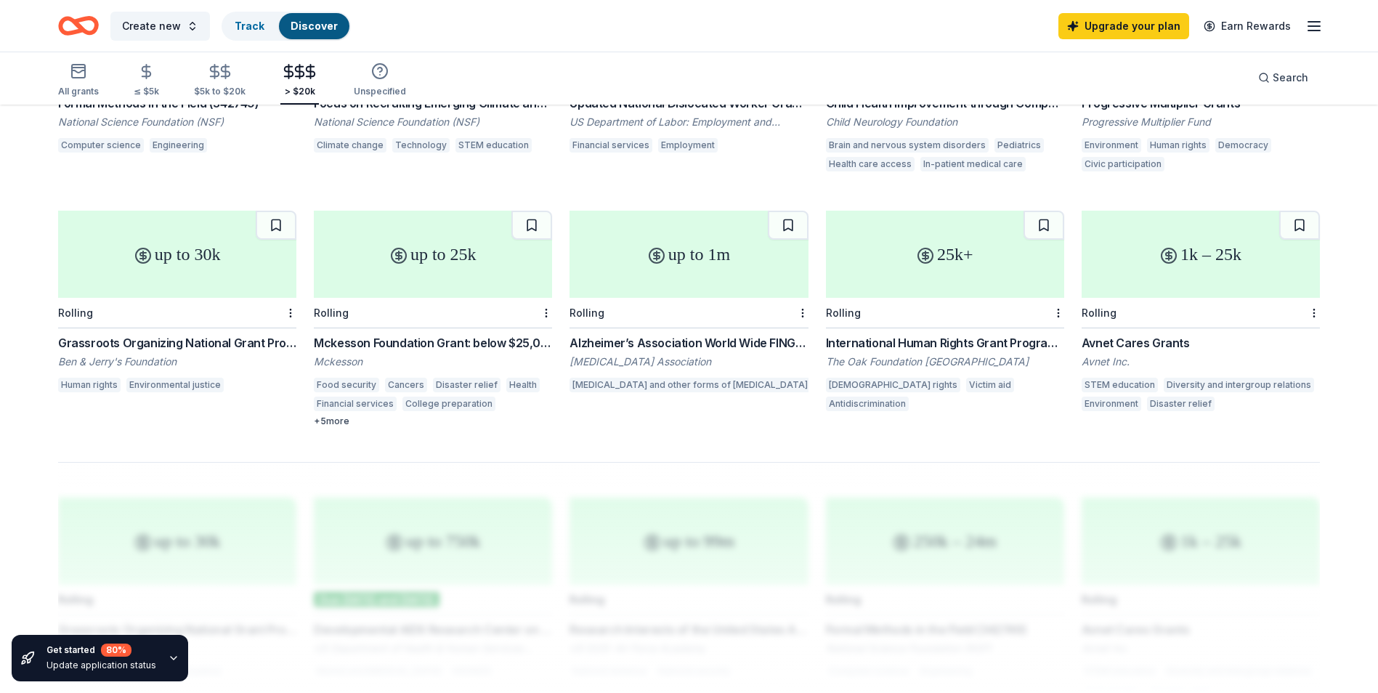
click at [387, 344] on div "Mckesson Foundation Grant: below $25,000" at bounding box center [433, 342] width 238 height 17
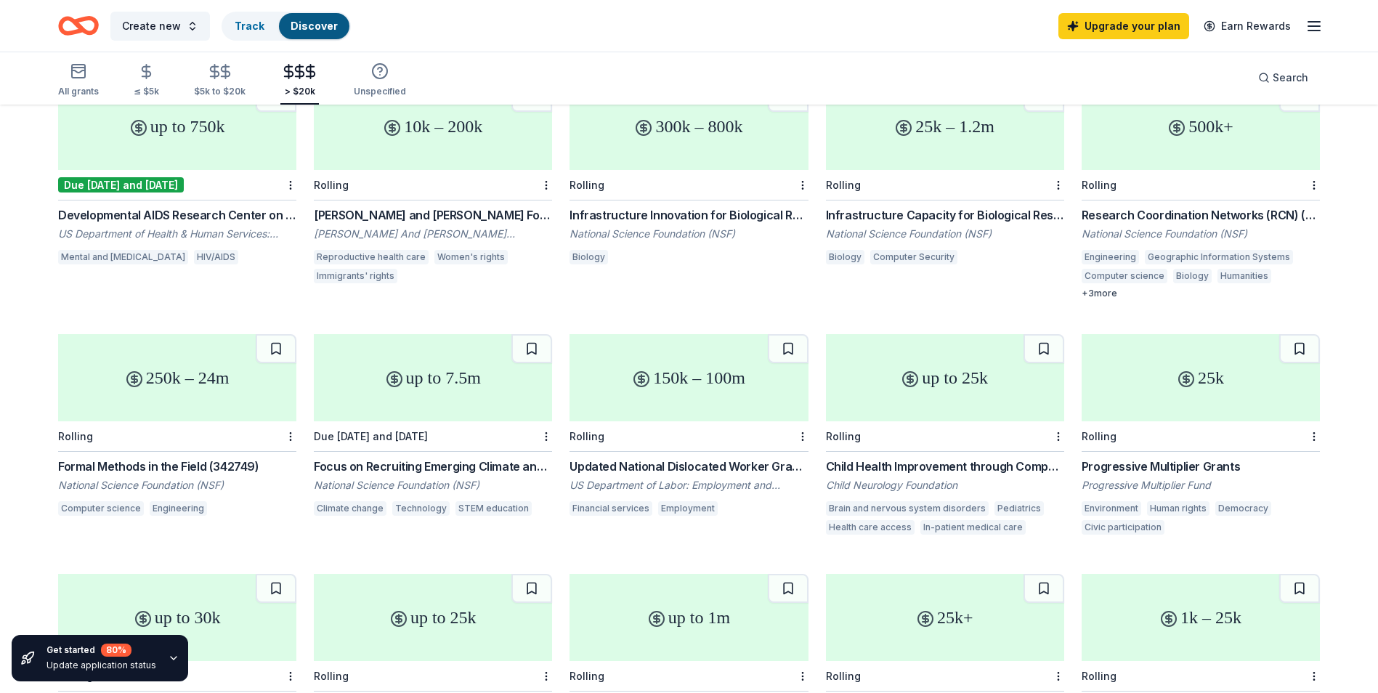
scroll to position [0, 0]
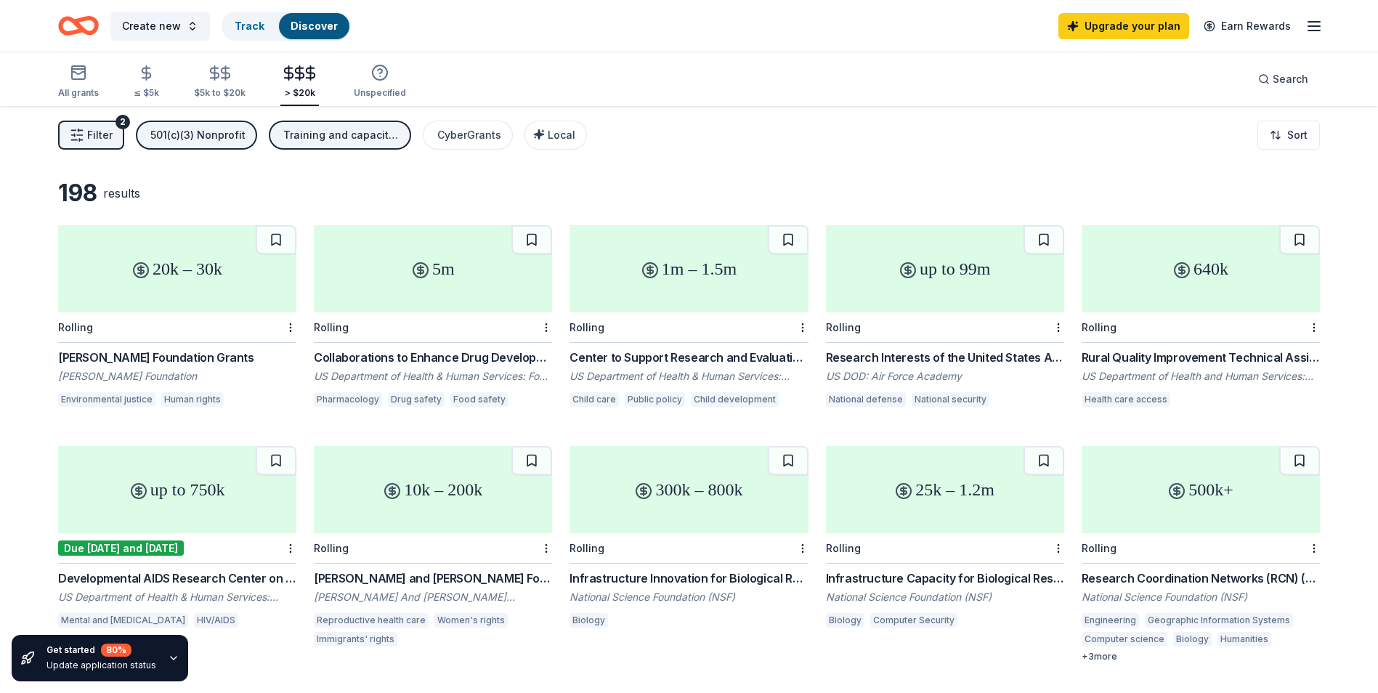
click at [362, 140] on div "Training and capacity building" at bounding box center [341, 134] width 116 height 17
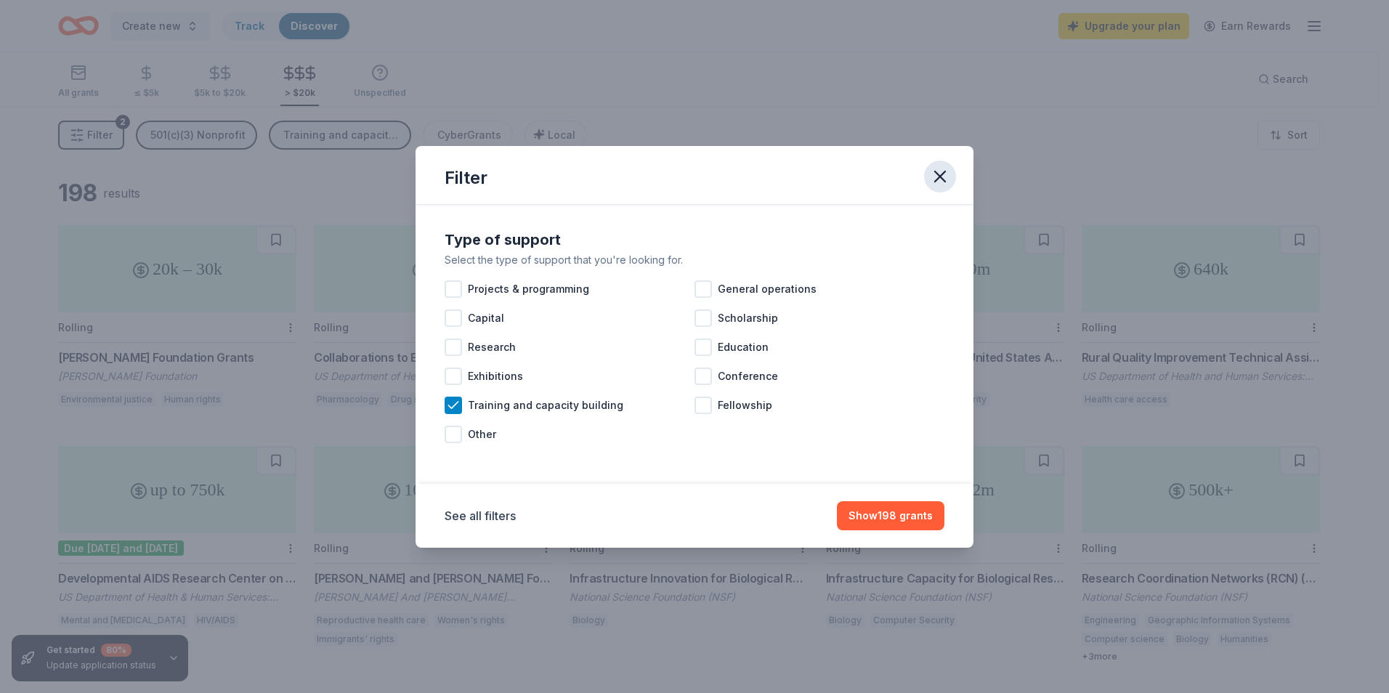
click at [947, 182] on icon "button" at bounding box center [940, 176] width 20 height 20
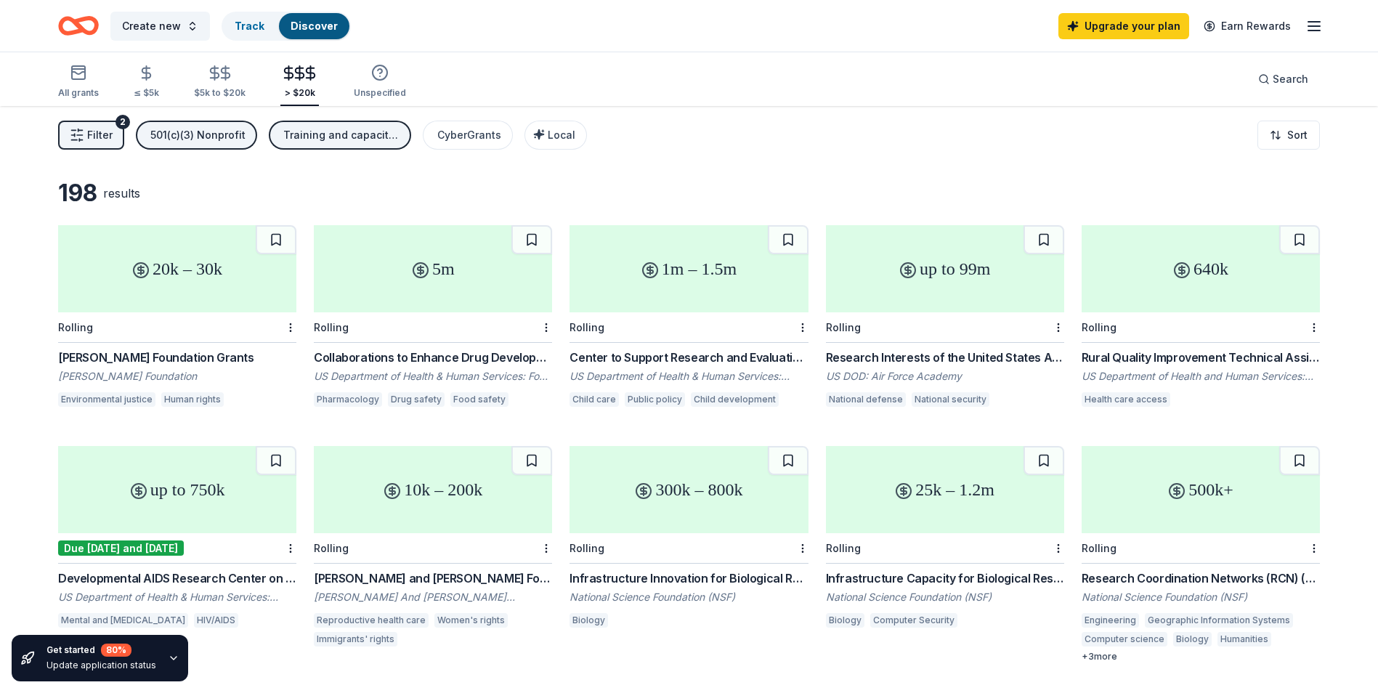
click at [371, 137] on div "Training and capacity building" at bounding box center [341, 134] width 116 height 17
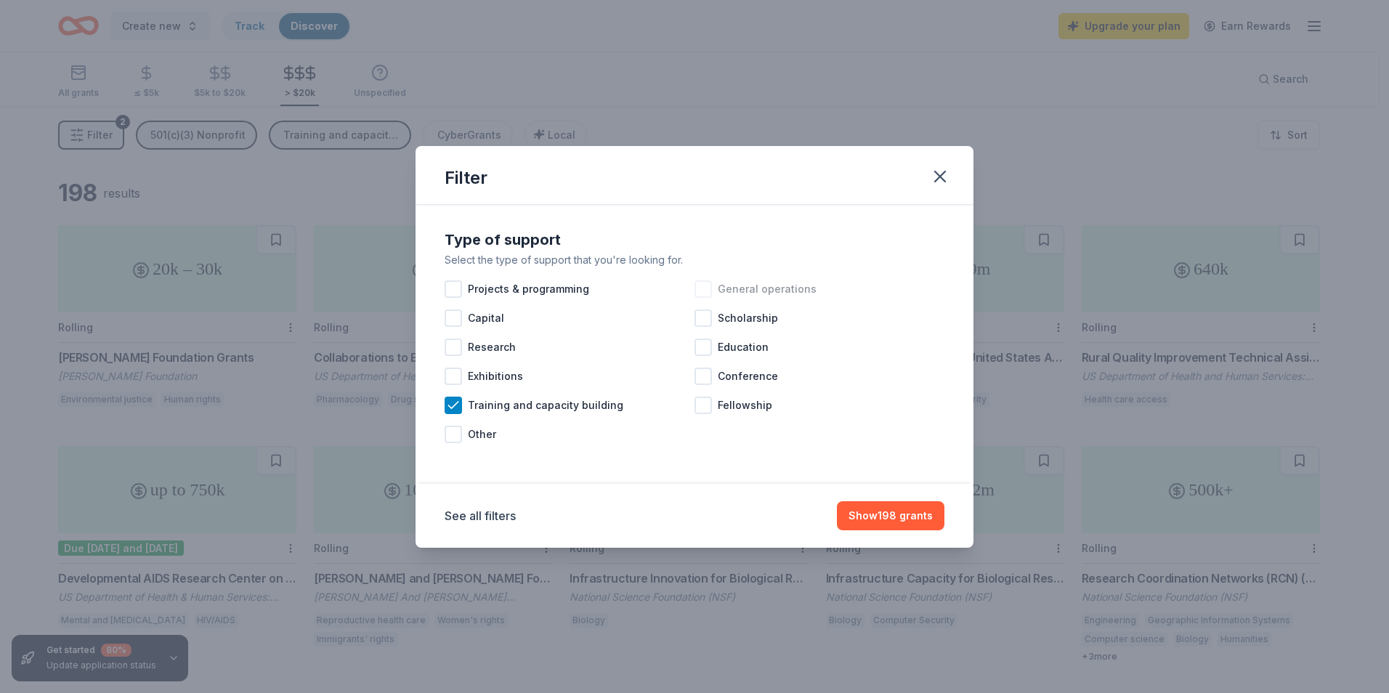
click at [707, 289] on div at bounding box center [703, 288] width 17 height 17
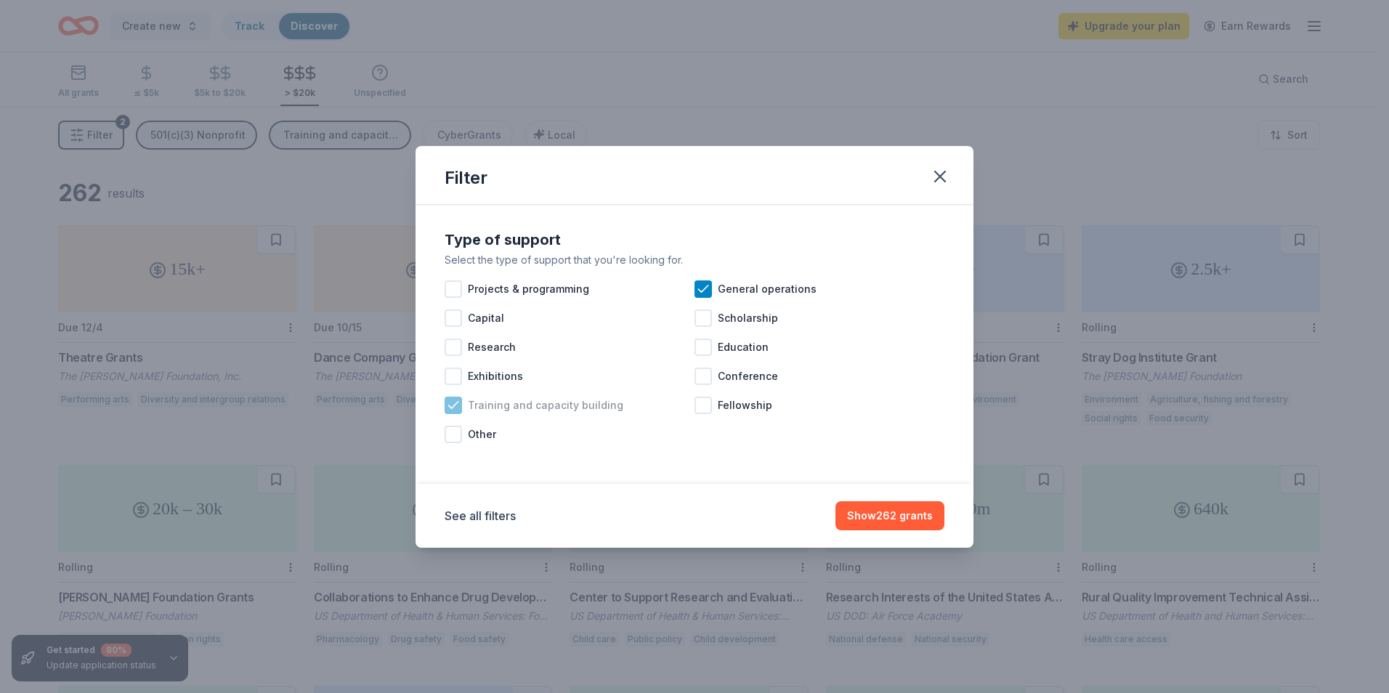
click at [453, 408] on icon at bounding box center [453, 405] width 15 height 15
click at [906, 516] on button "Show 86 grants" at bounding box center [892, 515] width 103 height 29
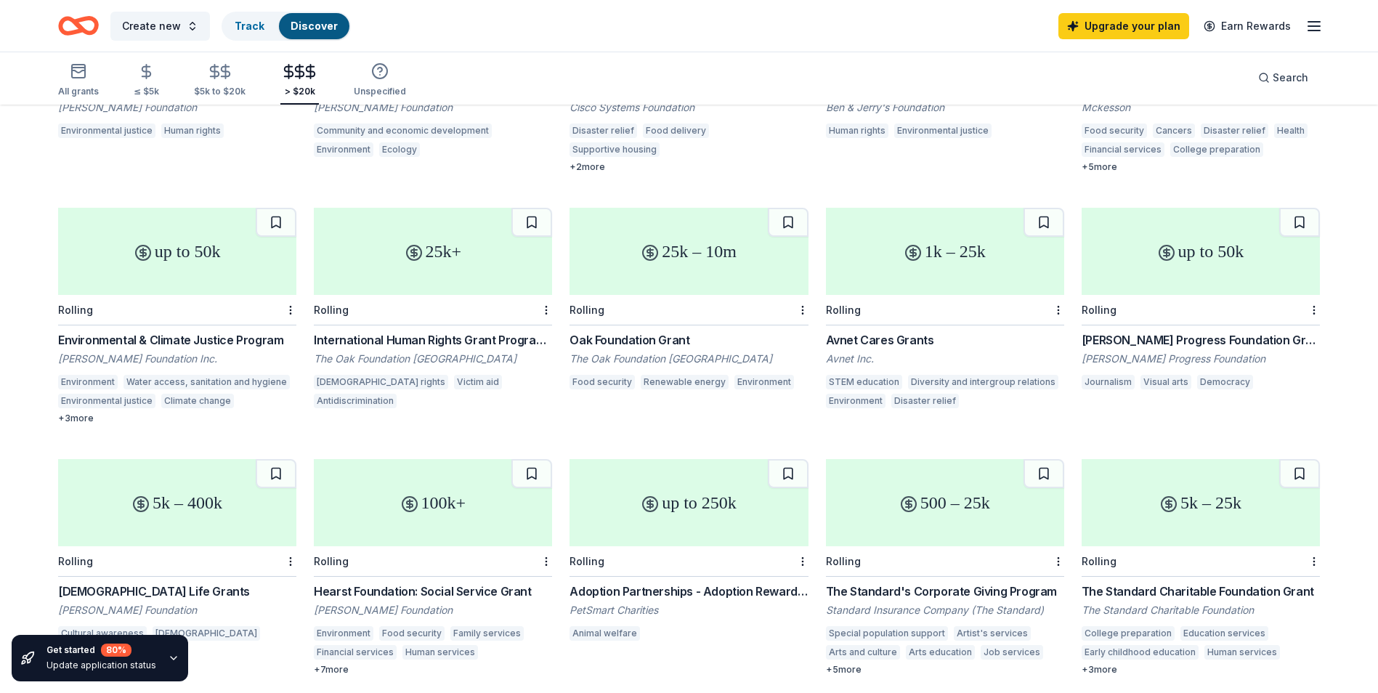
scroll to position [581, 0]
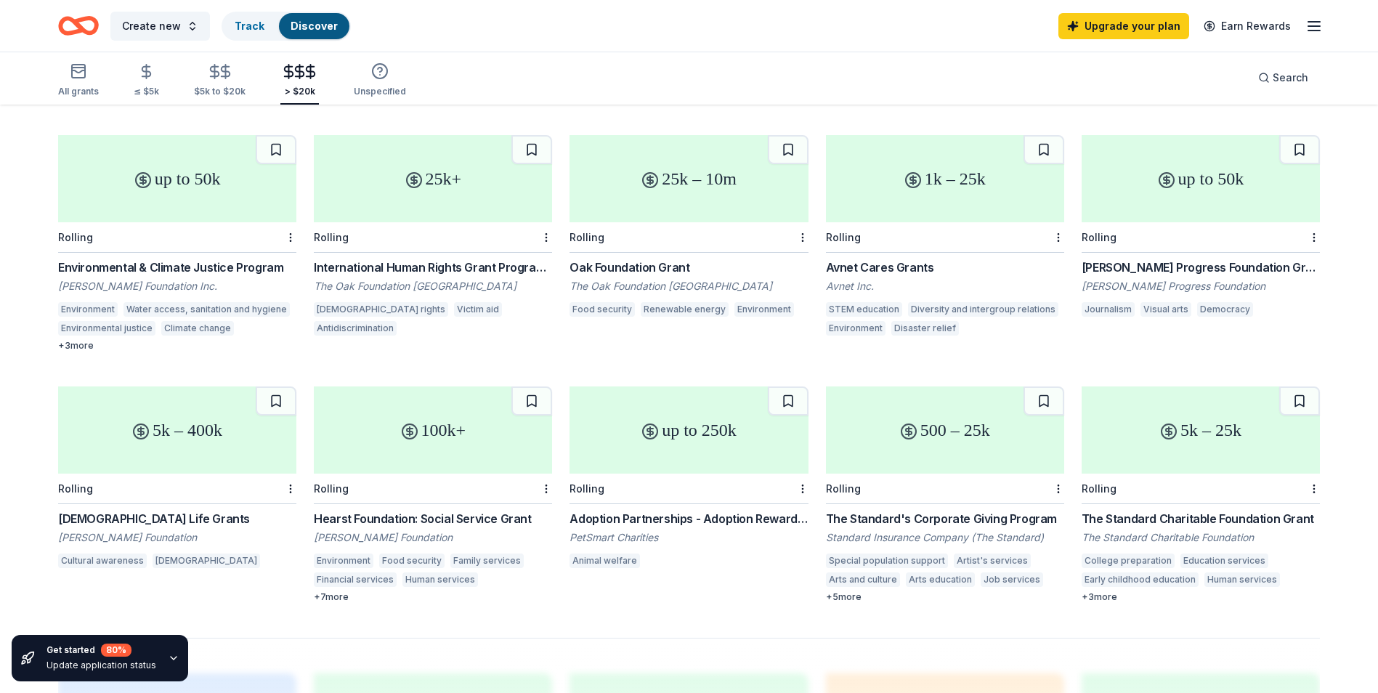
click at [452, 522] on div "Hearst Foundation: Social Service Grant" at bounding box center [433, 518] width 238 height 17
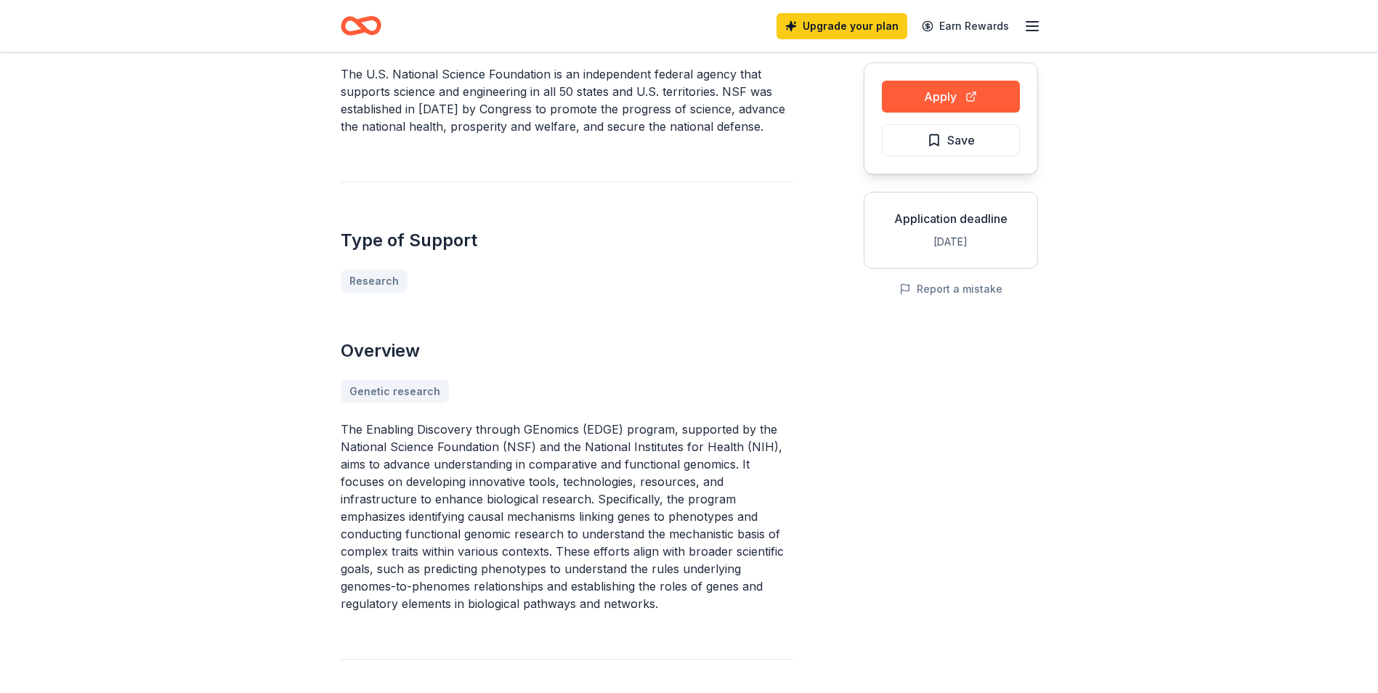
scroll to position [145, 0]
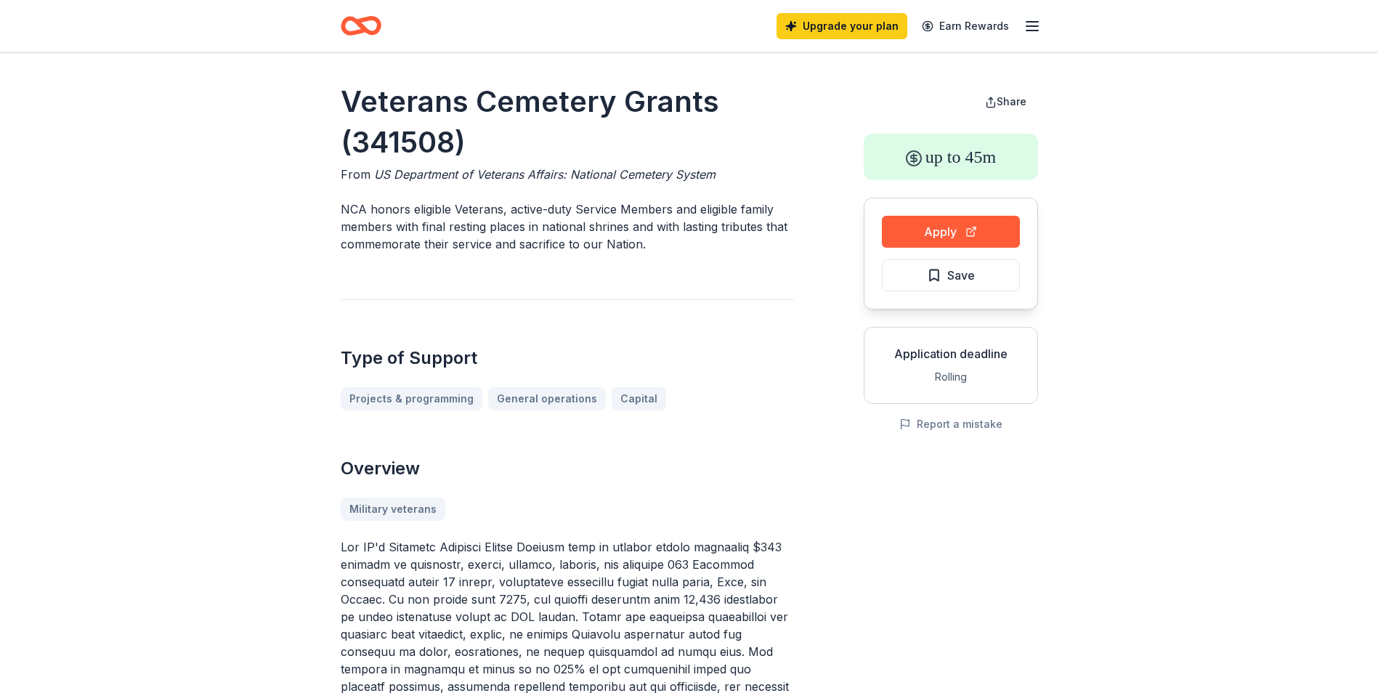
scroll to position [145, 0]
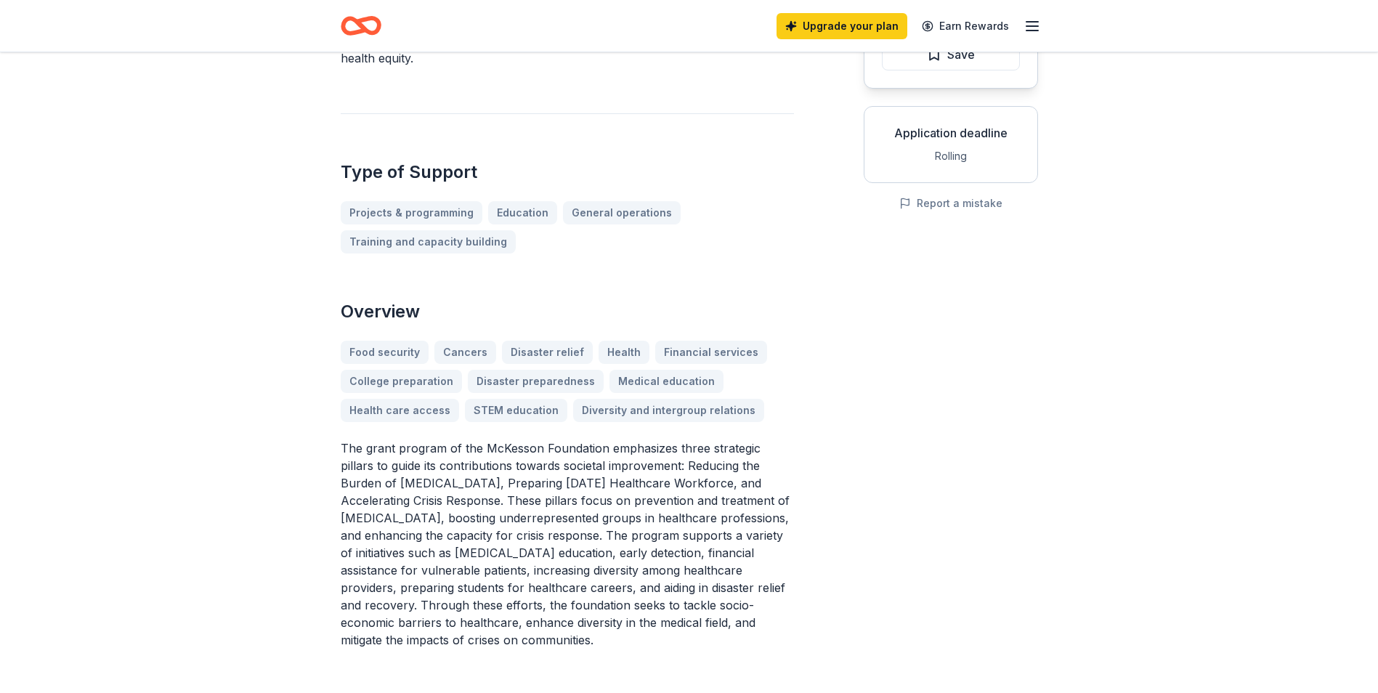
scroll to position [291, 0]
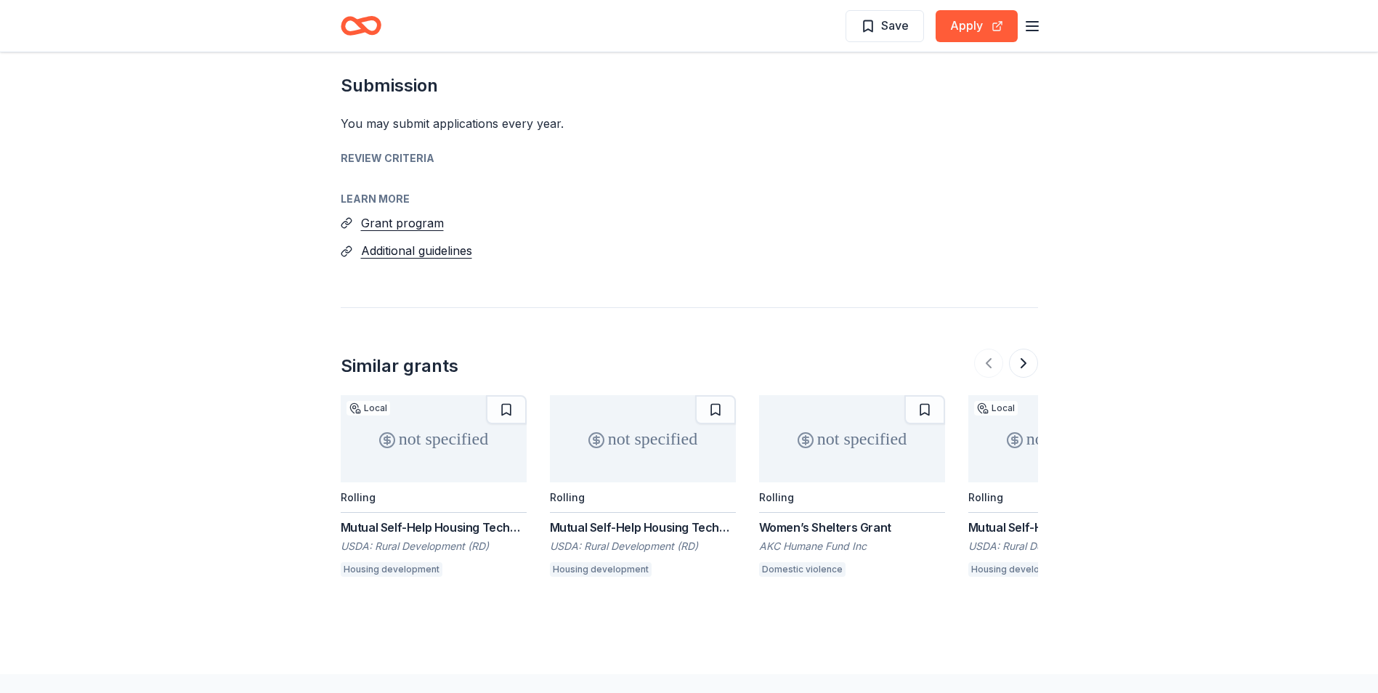
scroll to position [2107, 0]
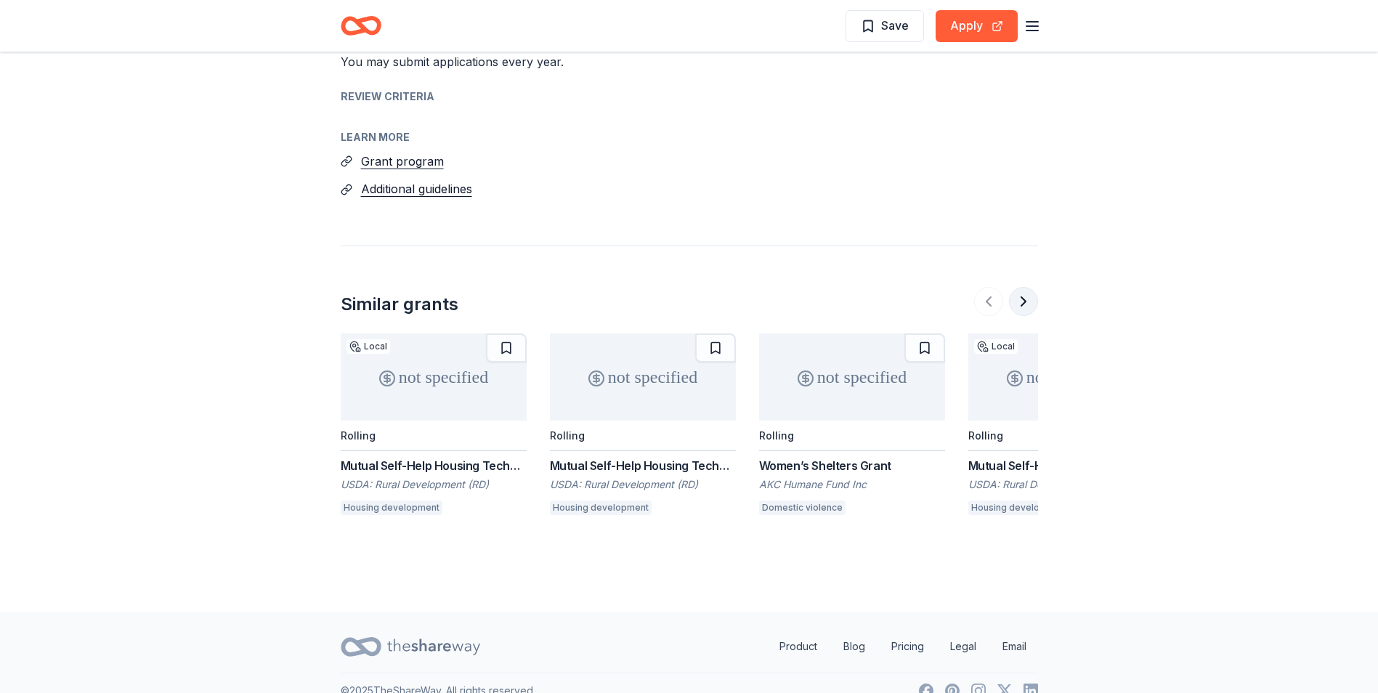
click at [1021, 305] on button at bounding box center [1023, 301] width 29 height 29
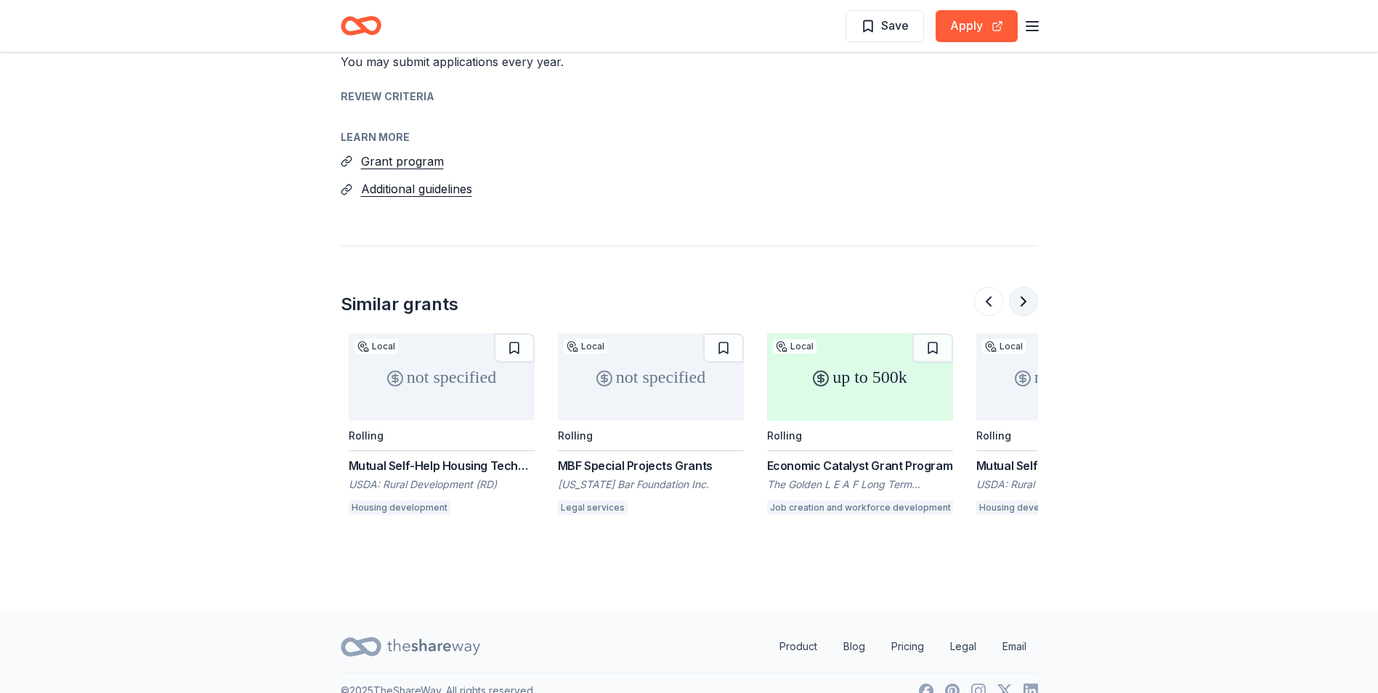
scroll to position [0, 628]
click at [1021, 305] on button at bounding box center [1023, 301] width 29 height 29
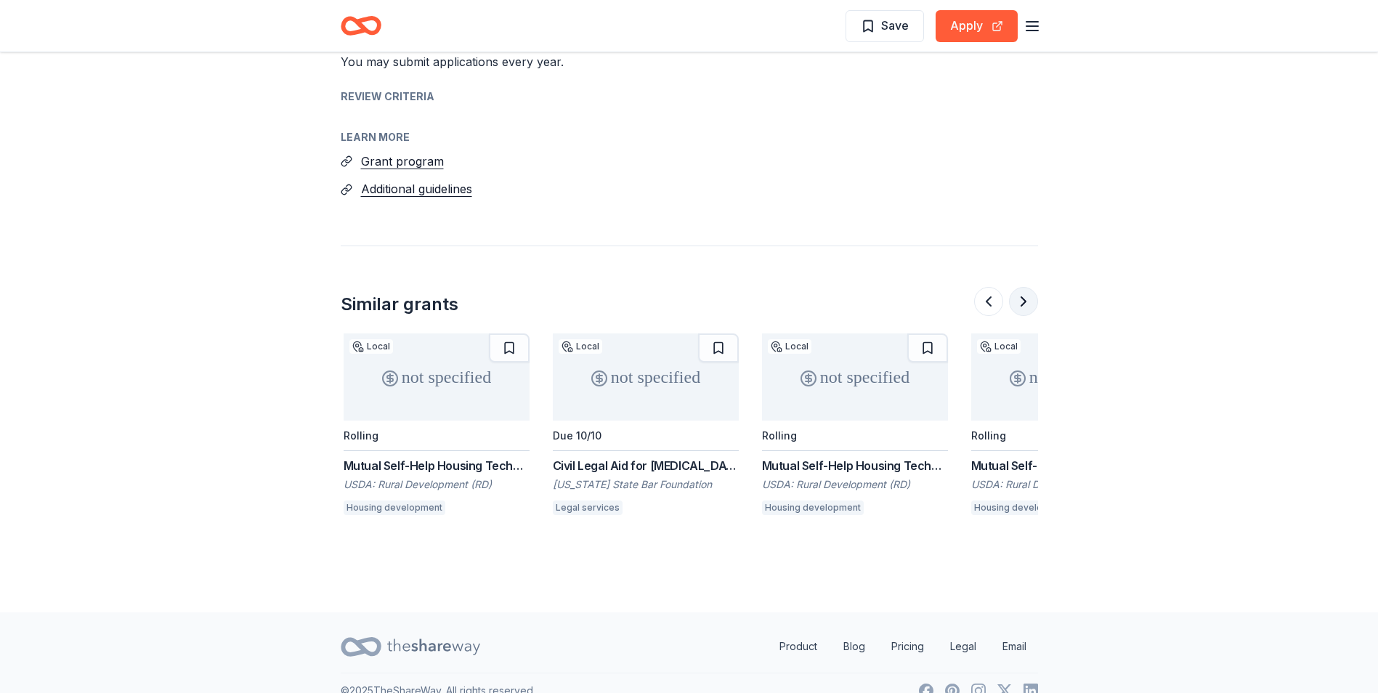
scroll to position [0, 1256]
click at [1021, 305] on button at bounding box center [1023, 301] width 29 height 29
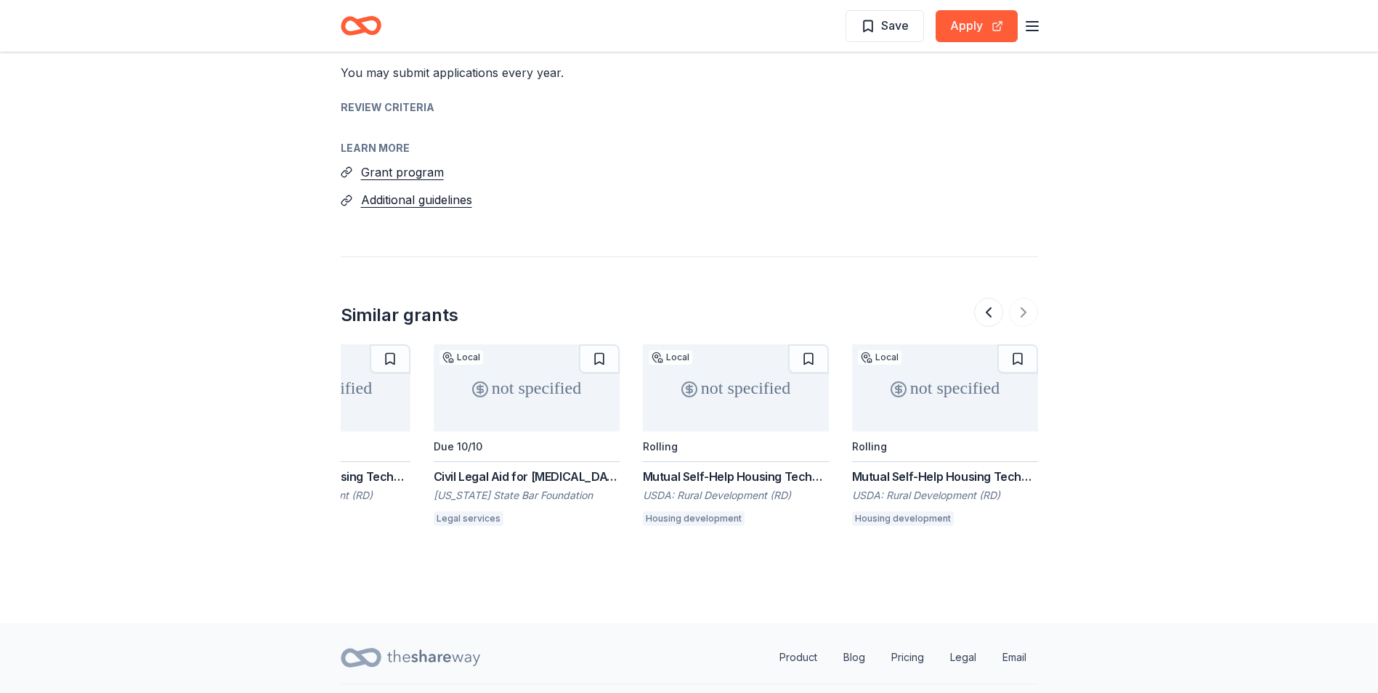
scroll to position [1817, 0]
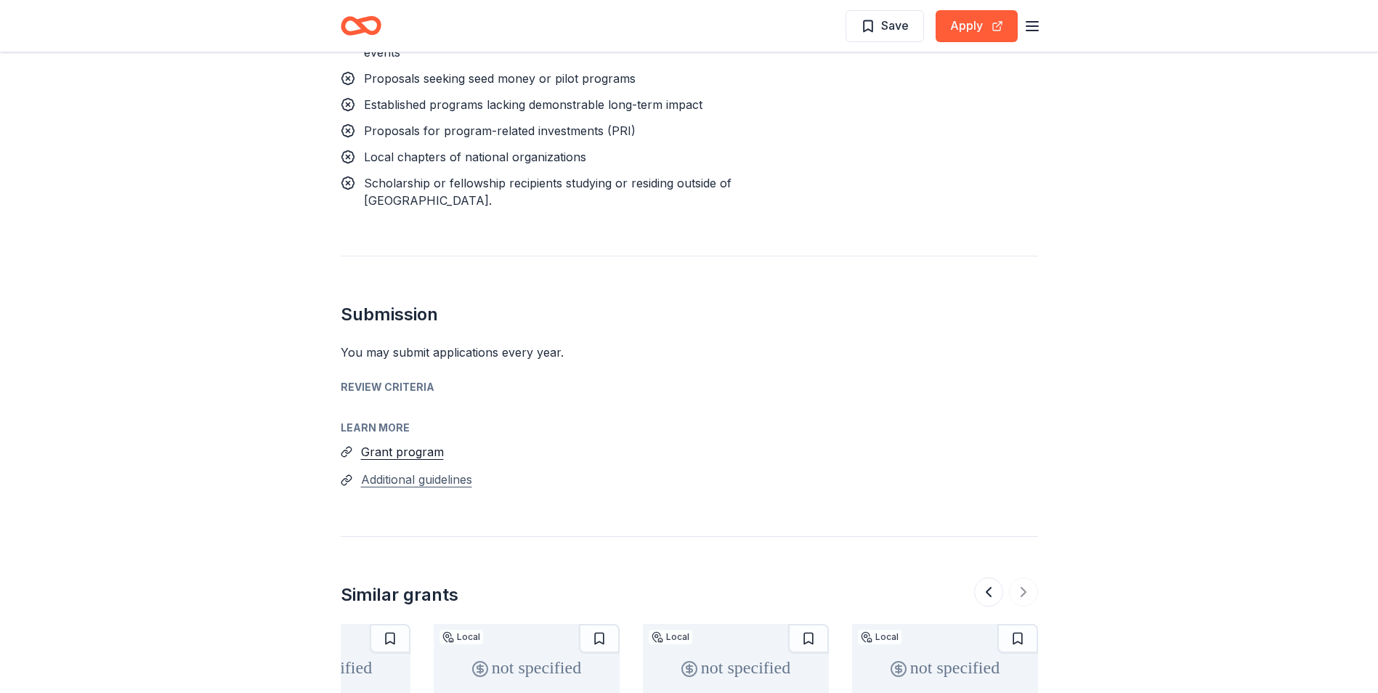
click at [429, 482] on button "Additional guidelines" at bounding box center [416, 479] width 111 height 19
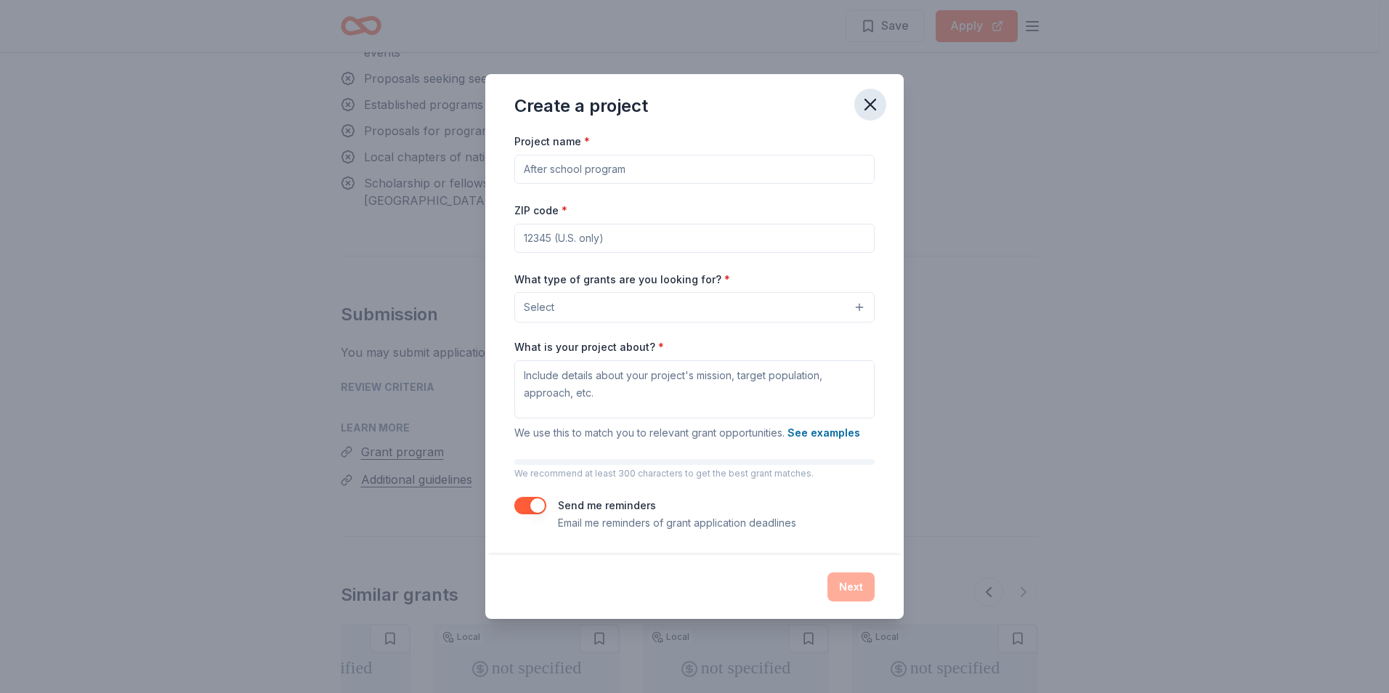
click at [872, 105] on icon "button" at bounding box center [870, 105] width 10 height 10
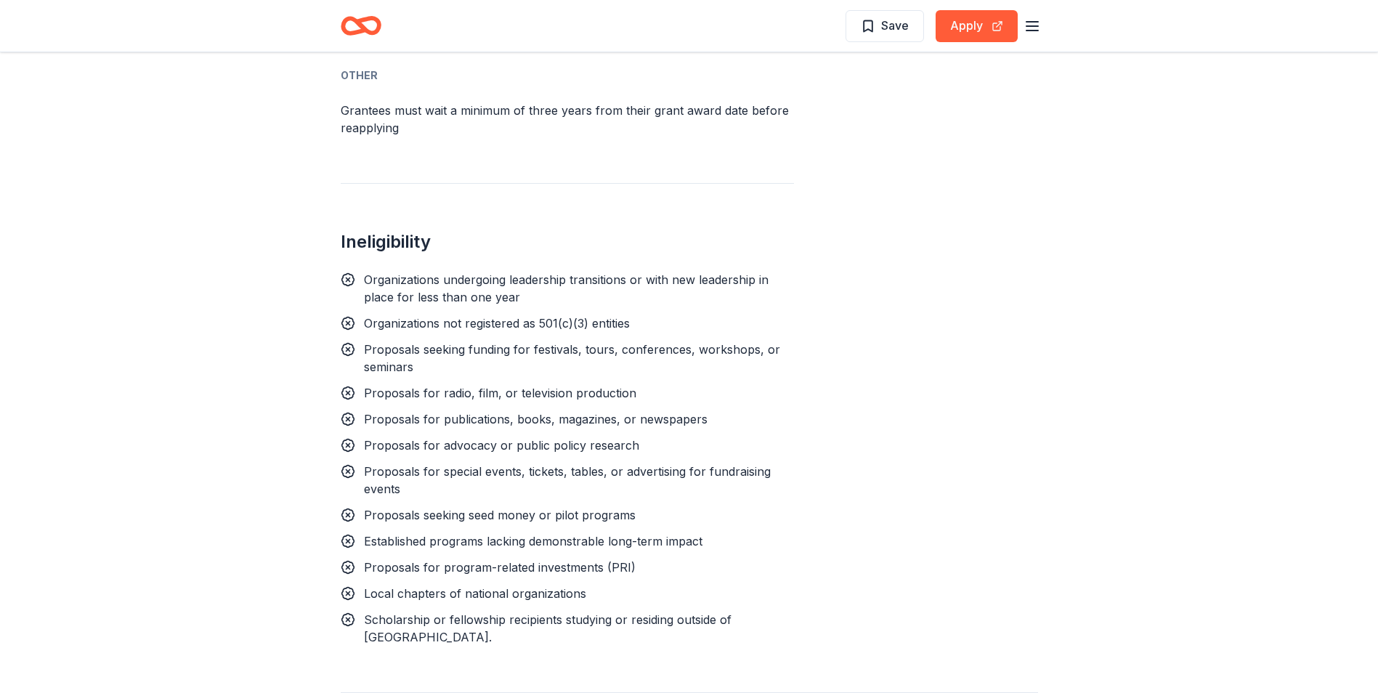
scroll to position [1163, 0]
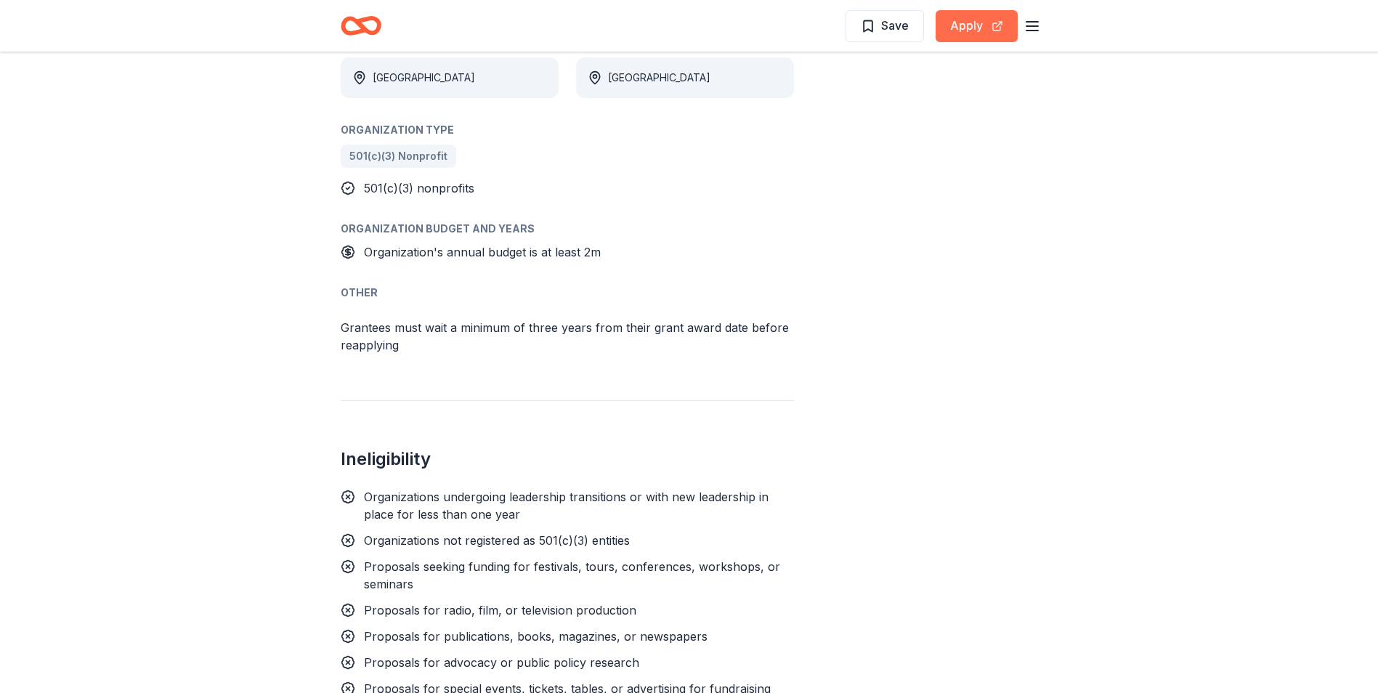
click at [979, 26] on button "Apply" at bounding box center [977, 26] width 82 height 32
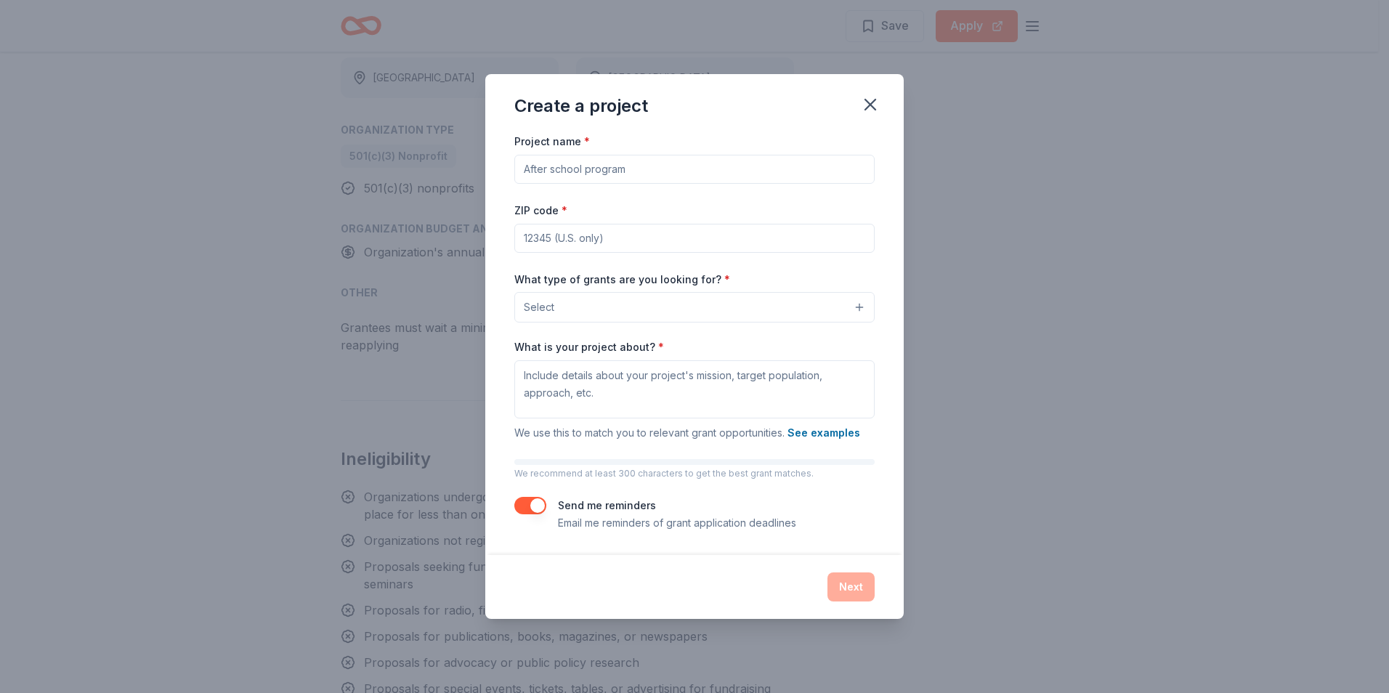
click at [696, 176] on input "Project name *" at bounding box center [694, 169] width 360 height 29
click at [1015, 250] on div "Create a project Project name * ZIP code * What type of grants are you looking …" at bounding box center [694, 346] width 1389 height 693
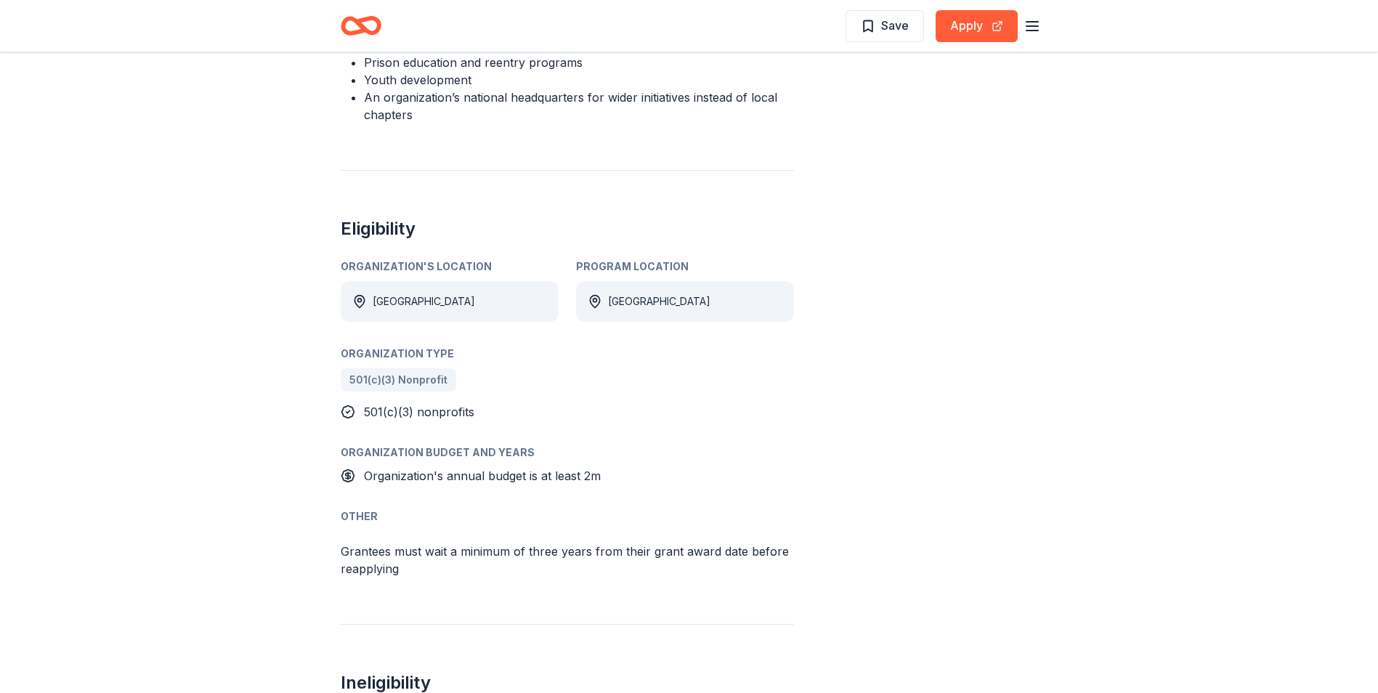
scroll to position [799, 0]
